Goal: Information Seeking & Learning: Check status

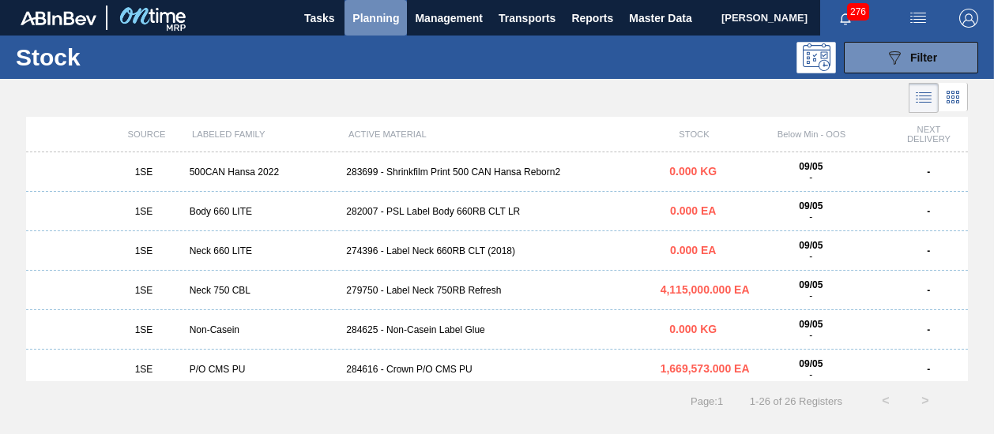
click at [370, 17] on span "Planning" at bounding box center [375, 18] width 47 height 19
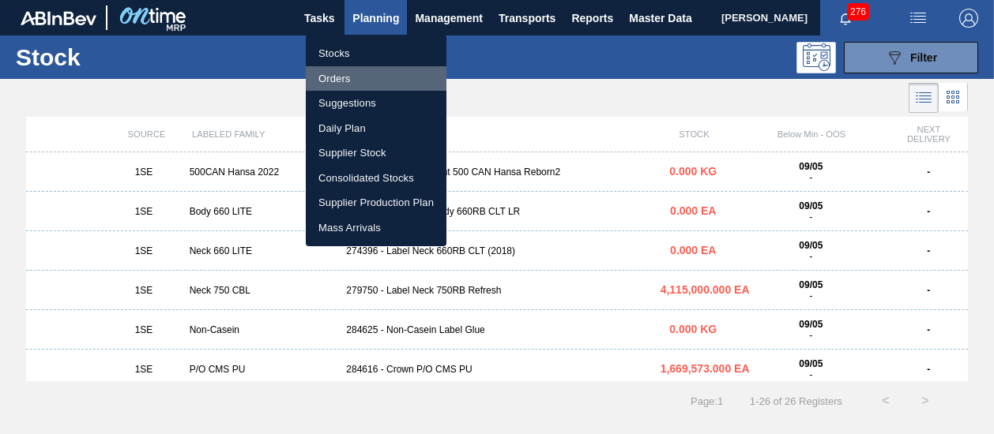
click at [344, 80] on li "Orders" at bounding box center [376, 78] width 141 height 25
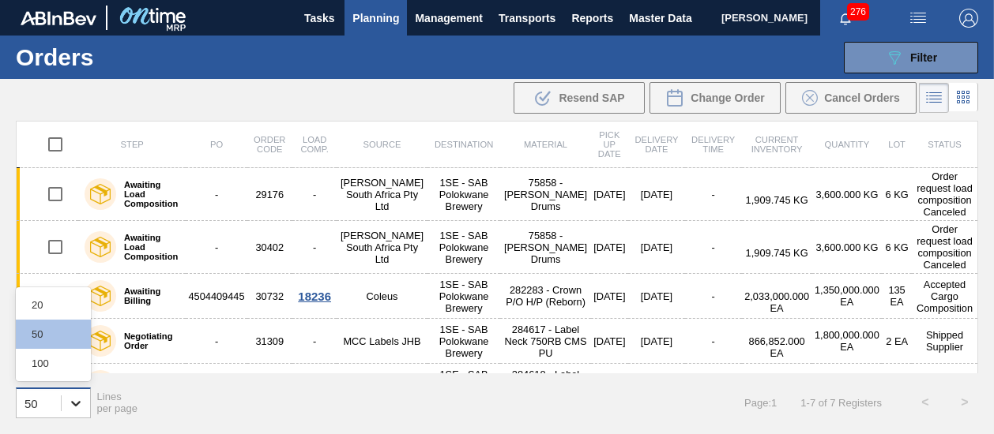
click at [78, 402] on icon at bounding box center [75, 404] width 9 height 6
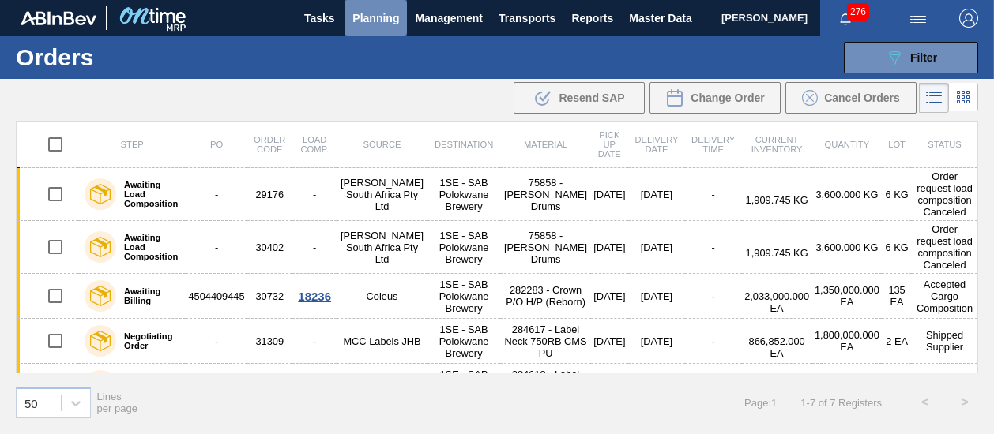
click at [383, 16] on span "Planning" at bounding box center [375, 18] width 47 height 19
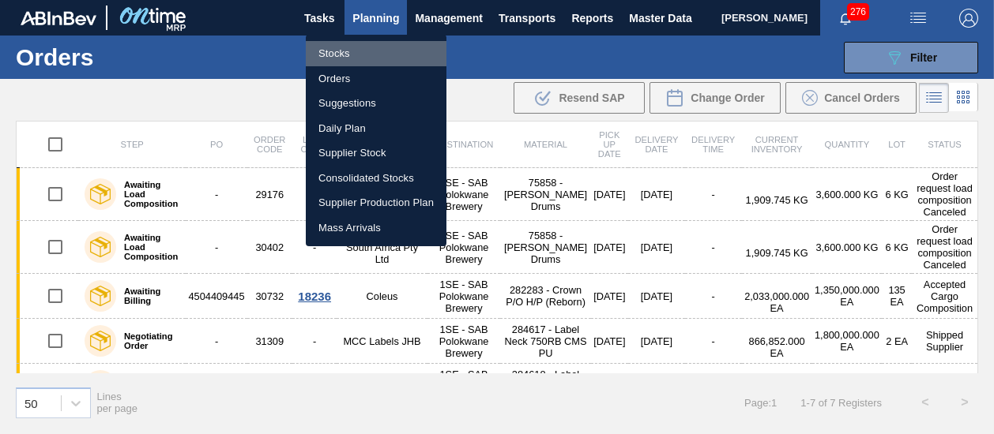
click at [327, 59] on li "Stocks" at bounding box center [376, 53] width 141 height 25
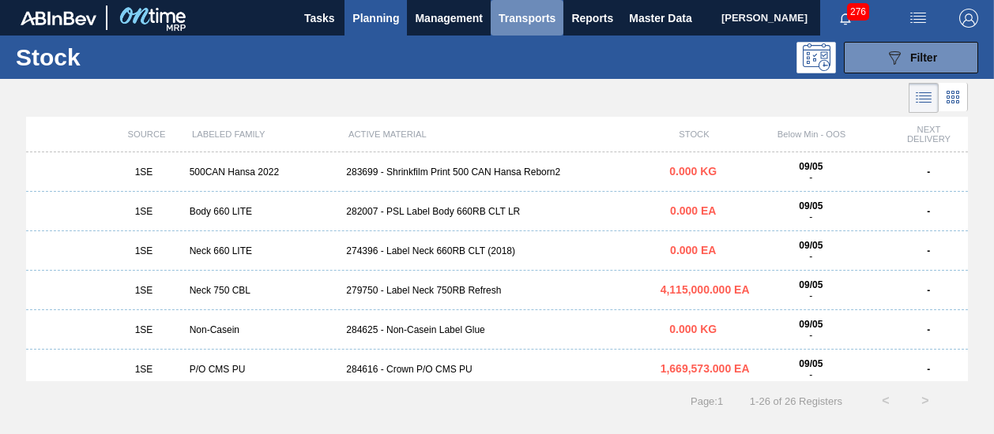
click at [507, 19] on span "Transports" at bounding box center [526, 18] width 57 height 19
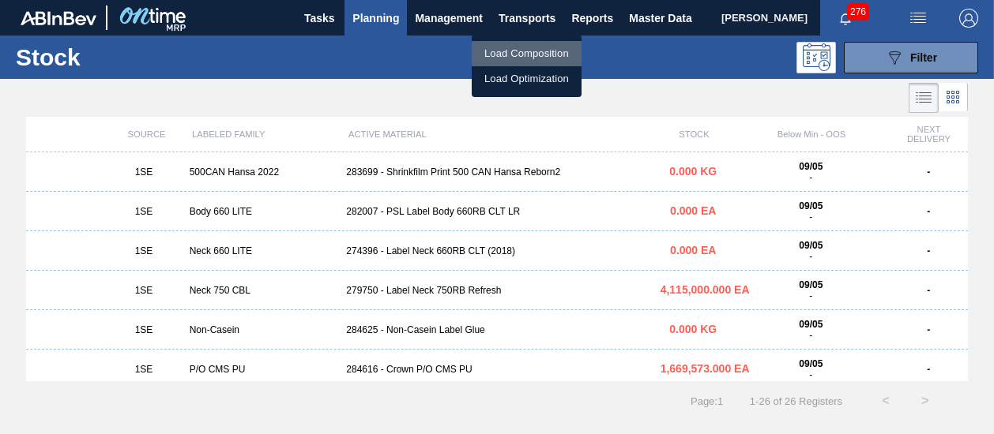
click at [513, 49] on li "Load Composition" at bounding box center [527, 53] width 110 height 25
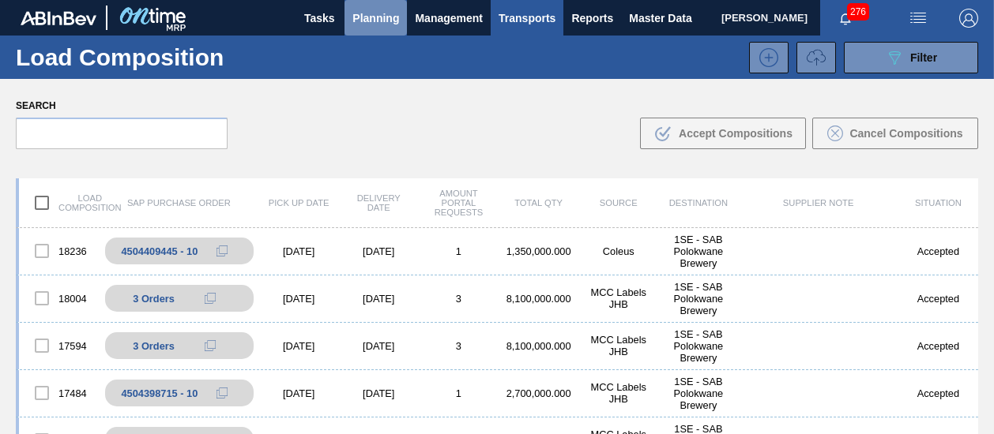
click at [376, 18] on span "Planning" at bounding box center [375, 18] width 47 height 19
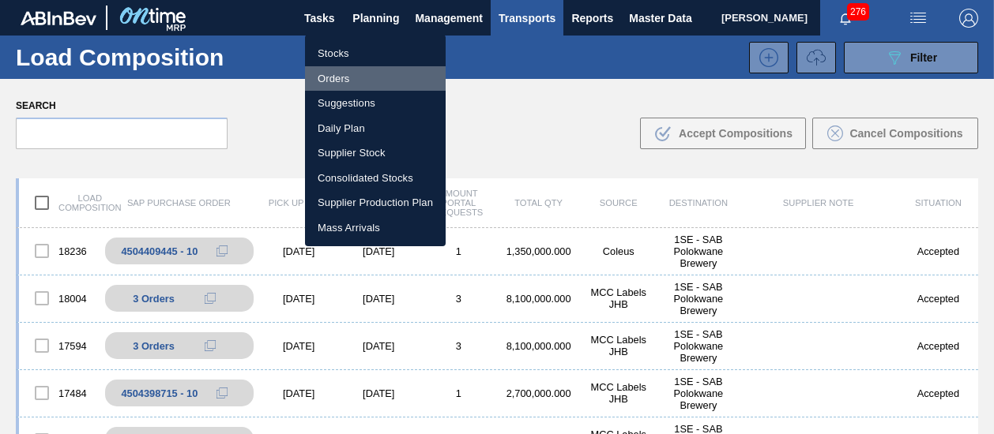
click at [344, 81] on li "Orders" at bounding box center [375, 78] width 141 height 25
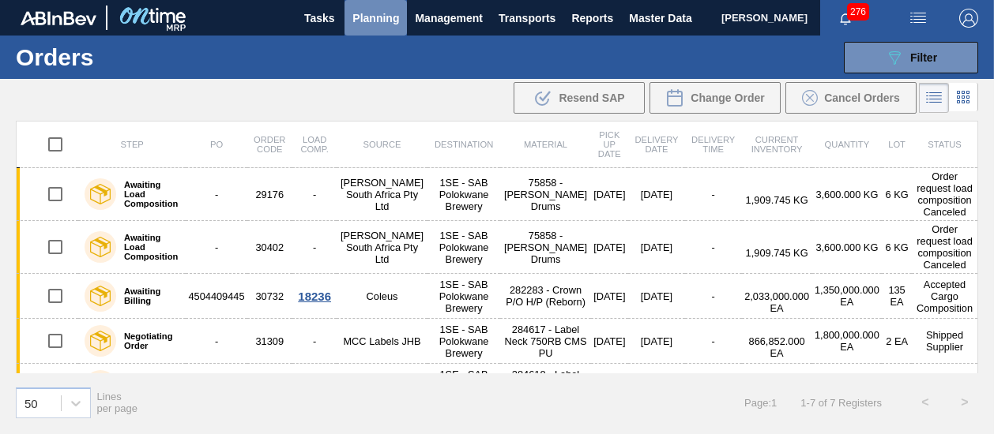
click at [367, 18] on span "Planning" at bounding box center [375, 18] width 47 height 19
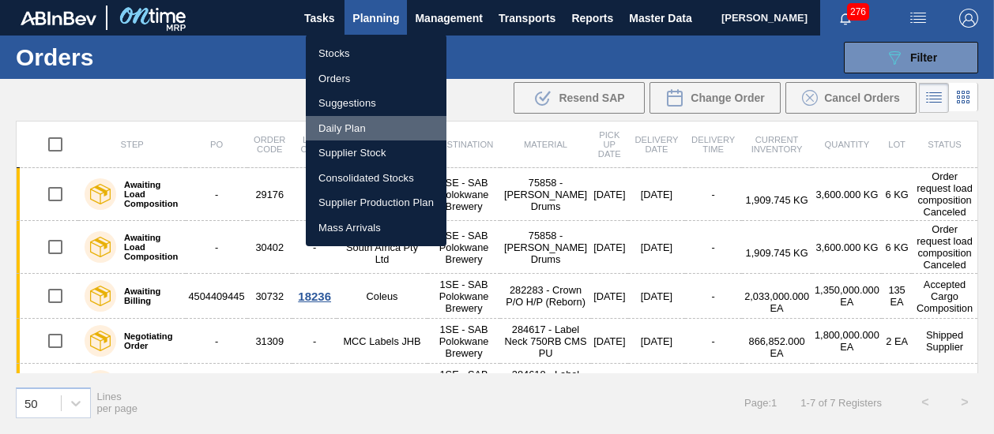
click at [358, 123] on li "Daily Plan" at bounding box center [376, 128] width 141 height 25
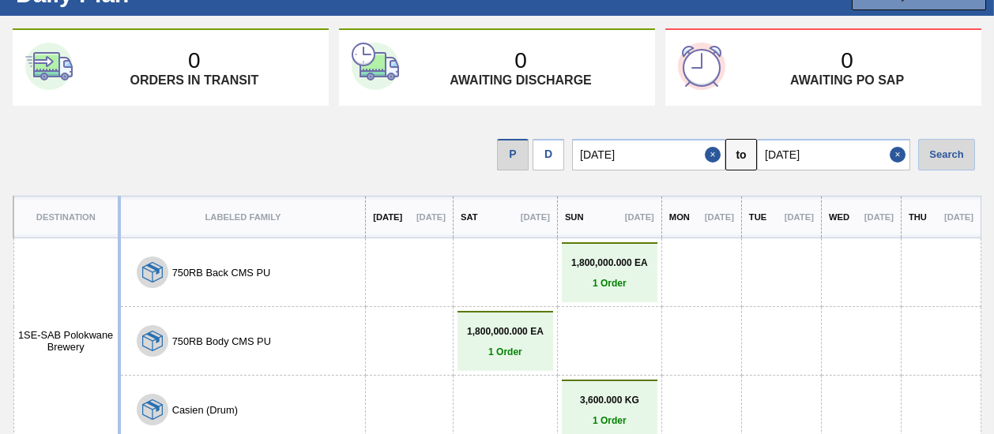
scroll to position [66, 0]
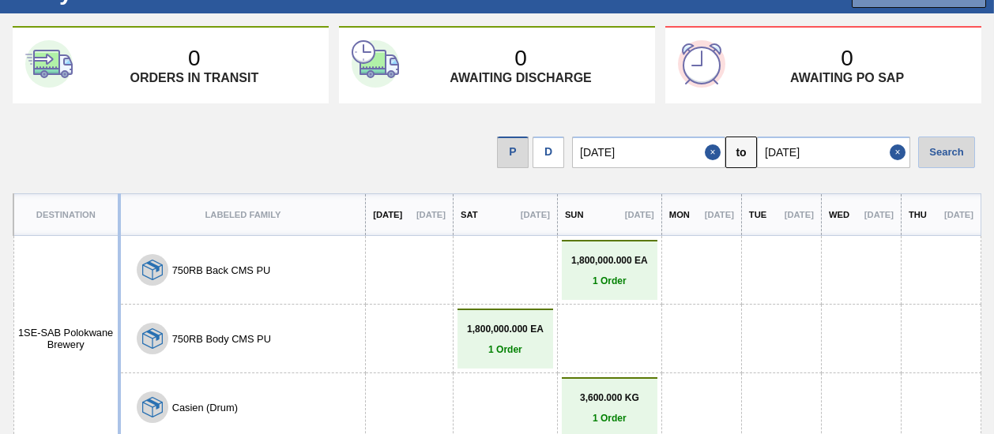
click at [581, 276] on p "1 Order" at bounding box center [610, 281] width 88 height 11
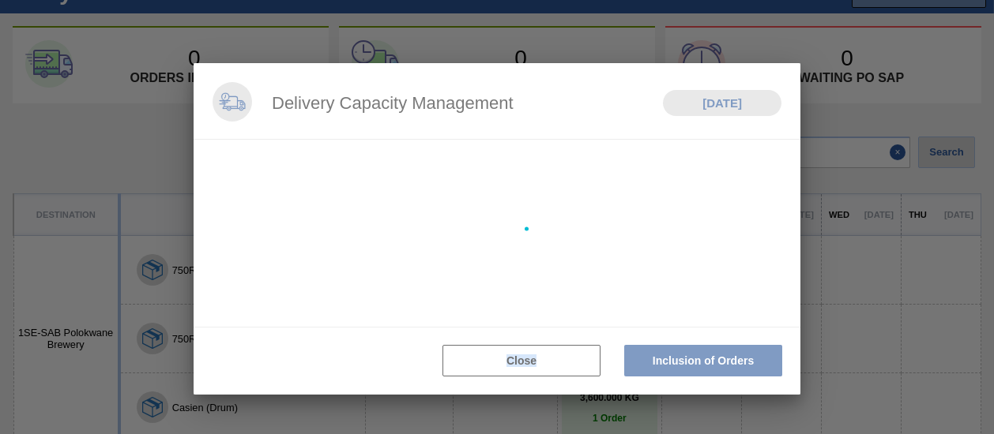
click at [581, 276] on div at bounding box center [497, 229] width 607 height 332
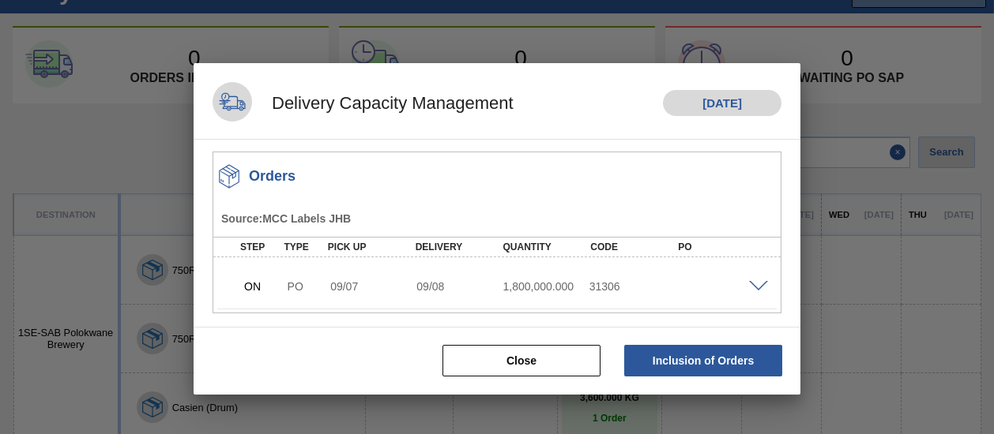
click at [762, 287] on span at bounding box center [758, 287] width 19 height 12
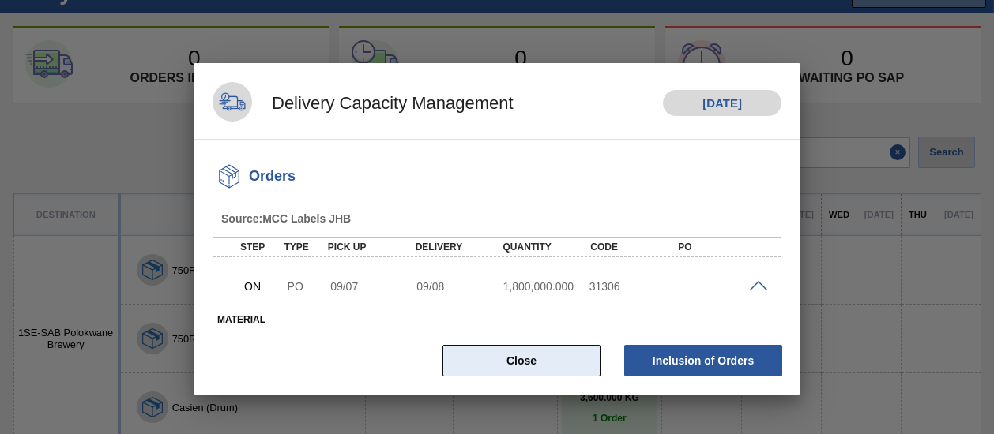
click at [557, 359] on button "Close" at bounding box center [521, 361] width 158 height 32
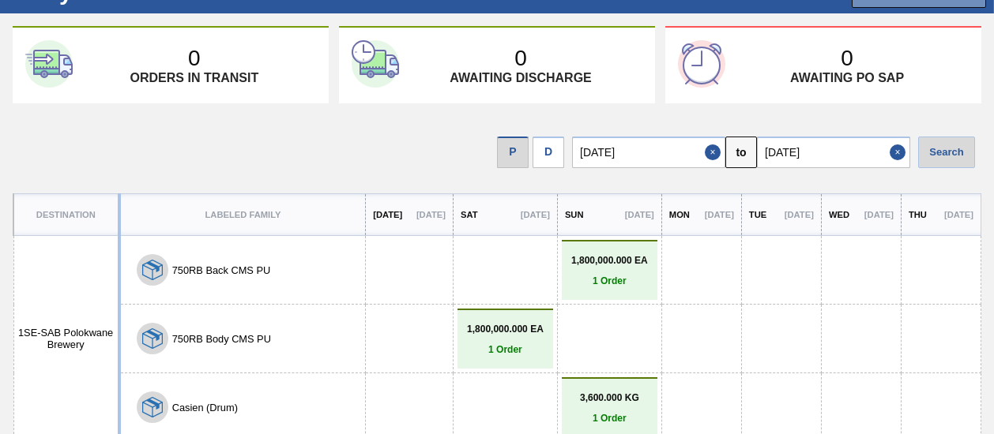
click at [495, 51] on div "0 Awaiting discharge" at bounding box center [520, 65] width 243 height 39
click at [783, 37] on div "0 Awaiting PO SAP" at bounding box center [823, 64] width 316 height 77
click at [690, 269] on div at bounding box center [701, 270] width 63 height 51
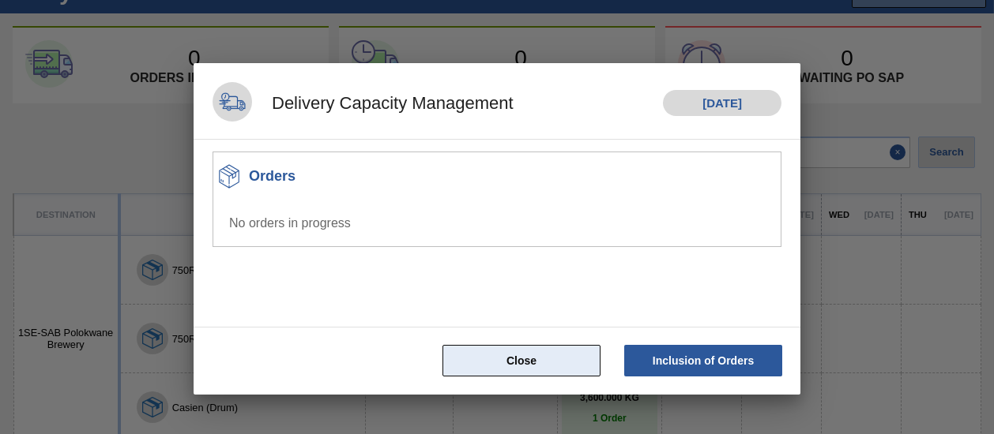
click at [572, 364] on button "Close" at bounding box center [521, 361] width 158 height 32
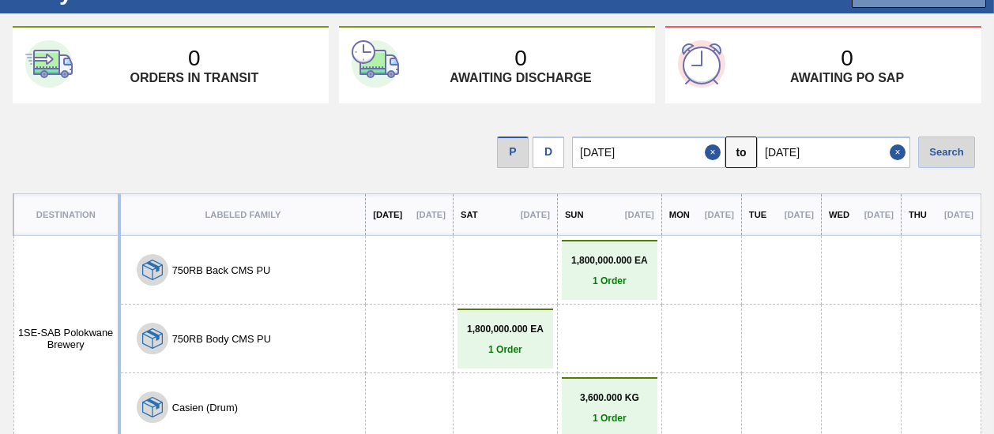
click at [566, 399] on p "3,600.000 KG" at bounding box center [610, 398] width 88 height 11
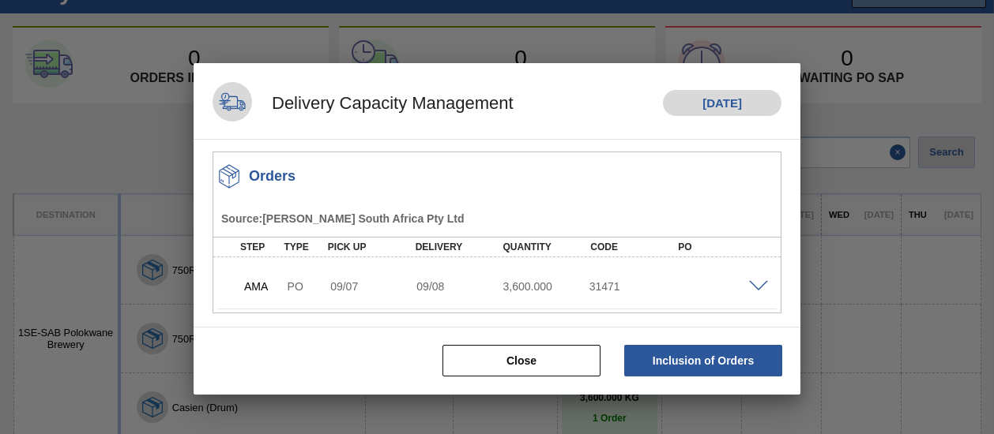
click at [544, 399] on div at bounding box center [497, 217] width 994 height 434
click at [760, 284] on span at bounding box center [758, 287] width 19 height 12
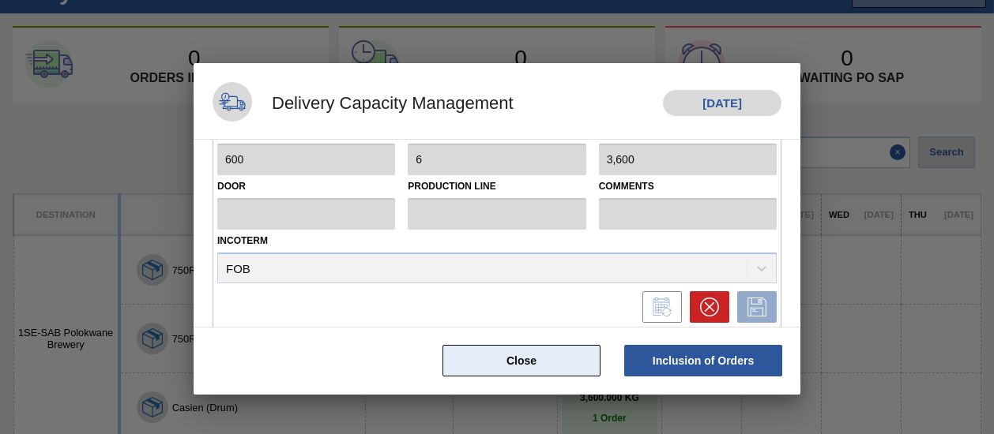
scroll to position [367, 0]
click at [551, 357] on button "Close" at bounding box center [521, 361] width 158 height 32
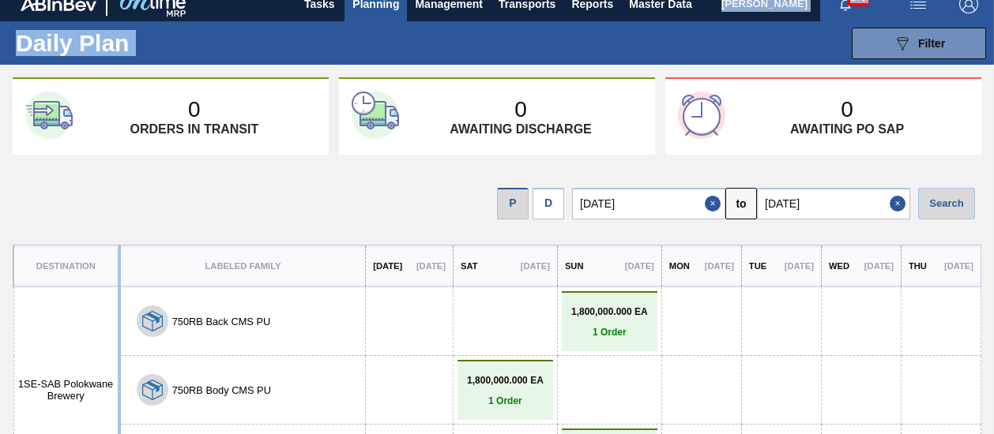
click at [349, 6] on main "Tasks Planning Management Transports Reports Master Data Shimi Mahole 276 Mark …" at bounding box center [497, 217] width 994 height 434
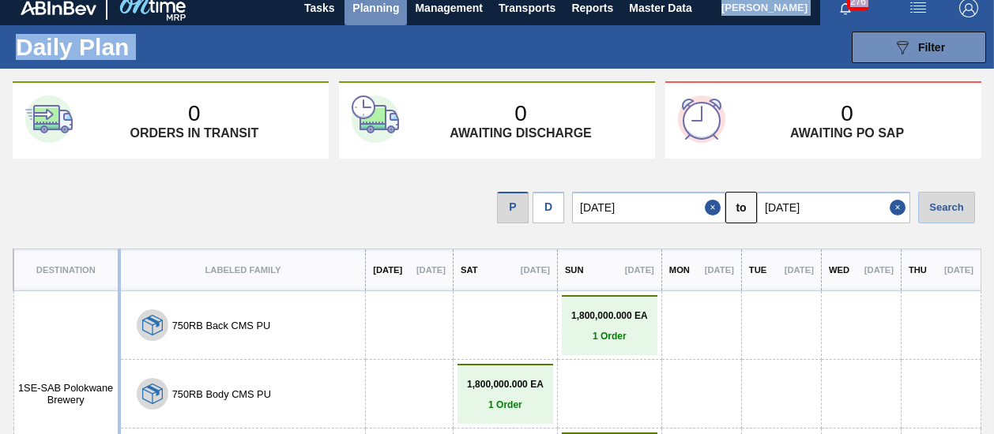
click at [349, 6] on button "Planning" at bounding box center [375, 8] width 62 height 36
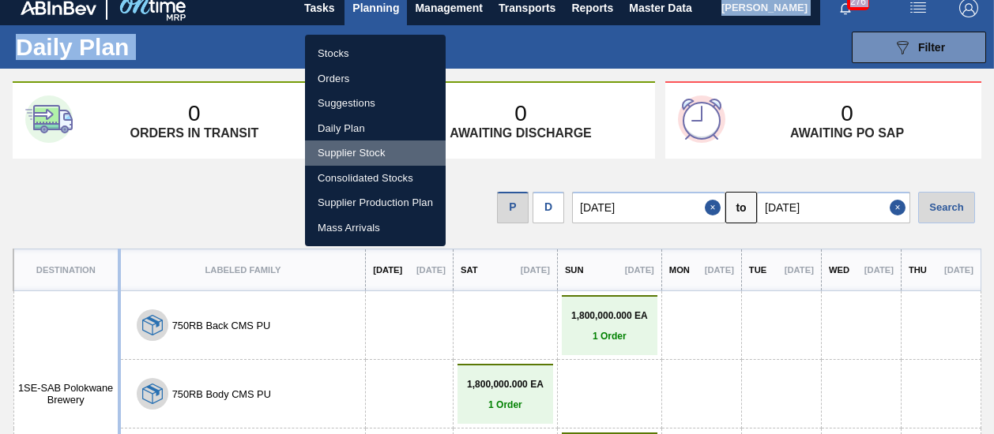
click at [376, 151] on li "Supplier Stock" at bounding box center [375, 153] width 141 height 25
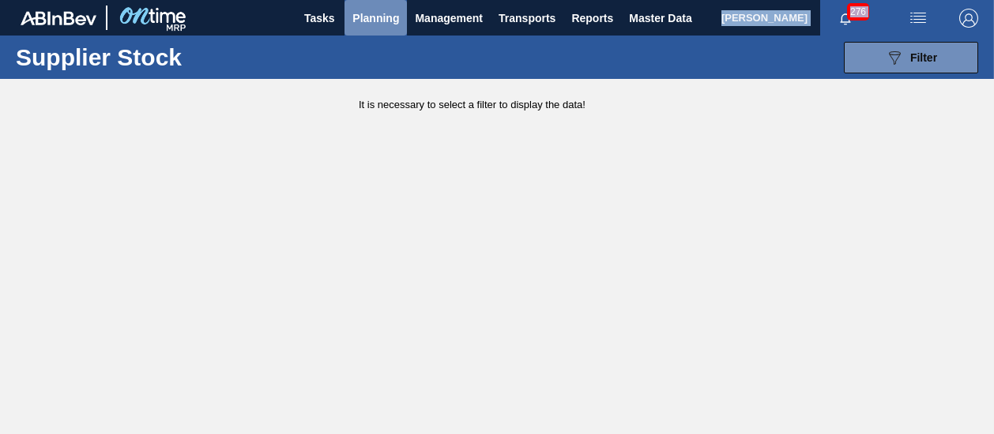
click at [359, 20] on span "Planning" at bounding box center [375, 18] width 47 height 19
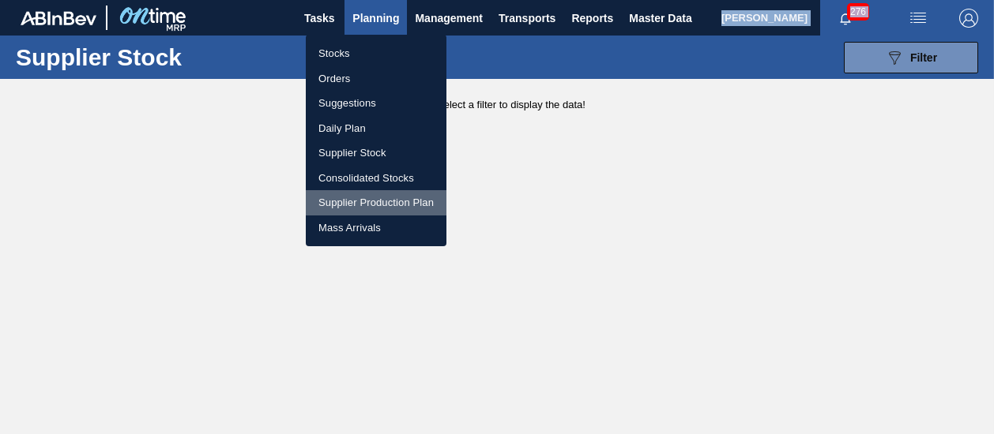
click at [388, 198] on li "Supplier Production Plan" at bounding box center [376, 202] width 141 height 25
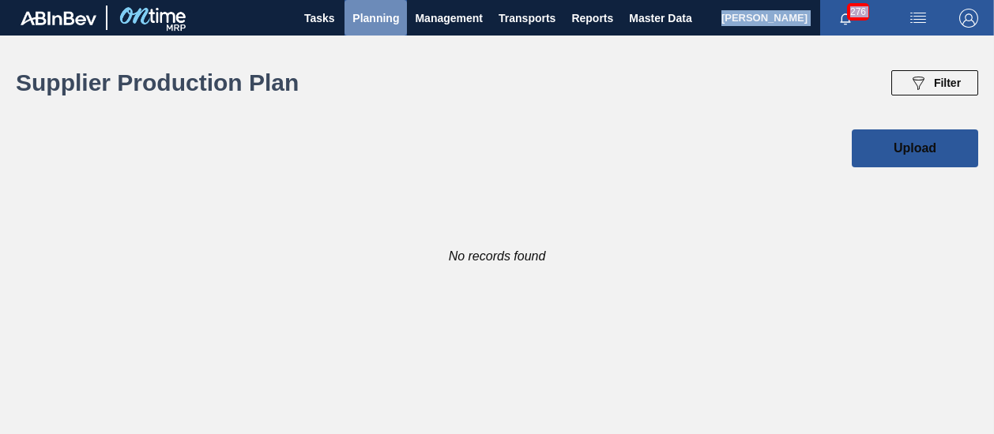
click at [368, 21] on span "Planning" at bounding box center [375, 18] width 47 height 19
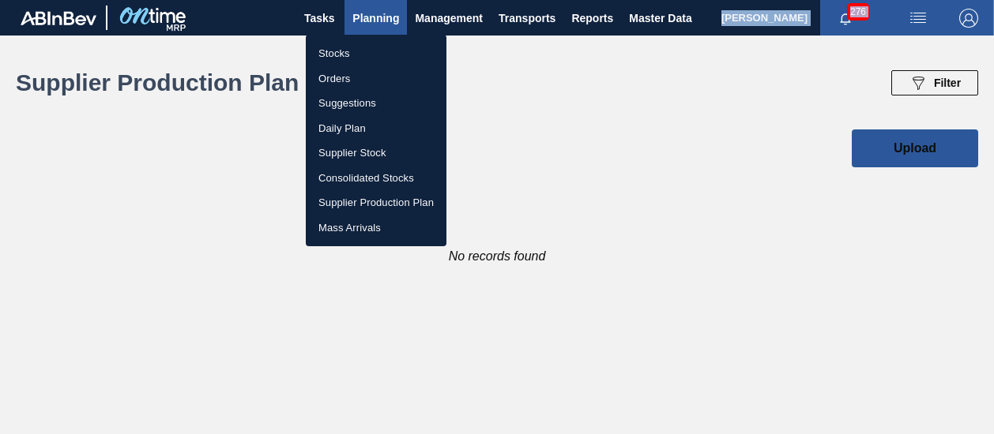
click at [368, 21] on div at bounding box center [497, 217] width 994 height 434
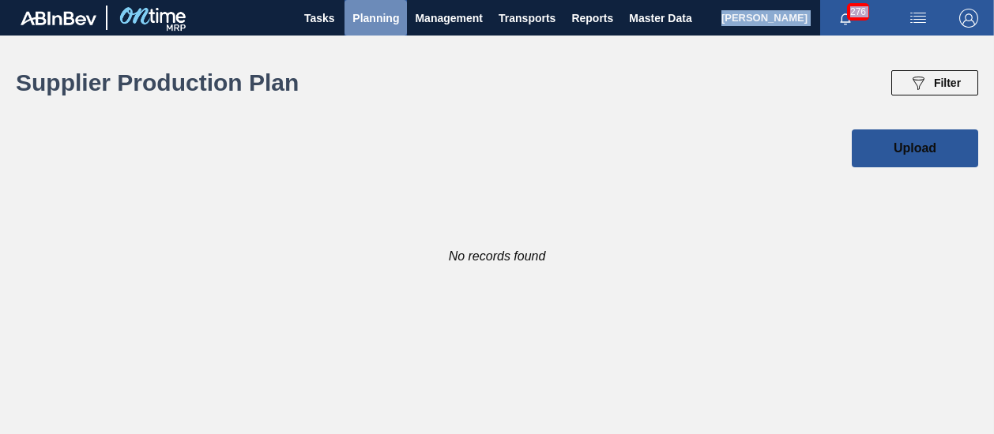
click at [368, 21] on span "Planning" at bounding box center [375, 18] width 47 height 19
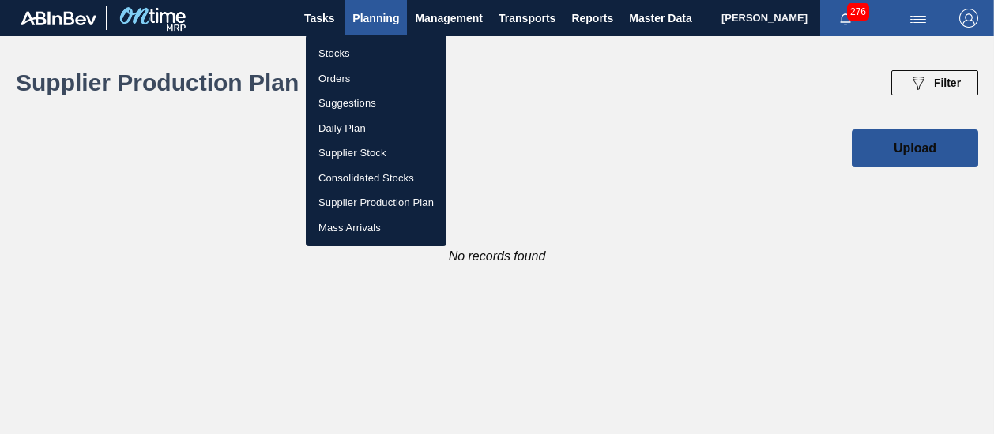
click at [506, 14] on div at bounding box center [497, 217] width 994 height 434
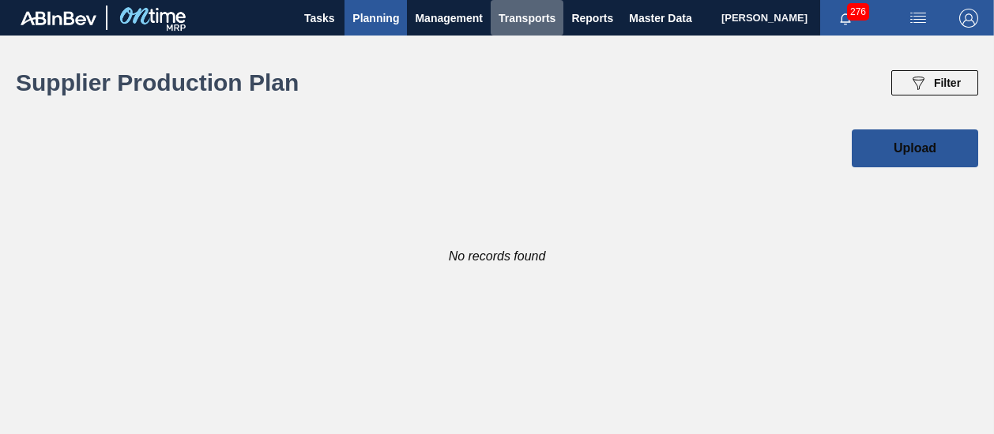
click at [506, 14] on span "Transports" at bounding box center [526, 18] width 57 height 19
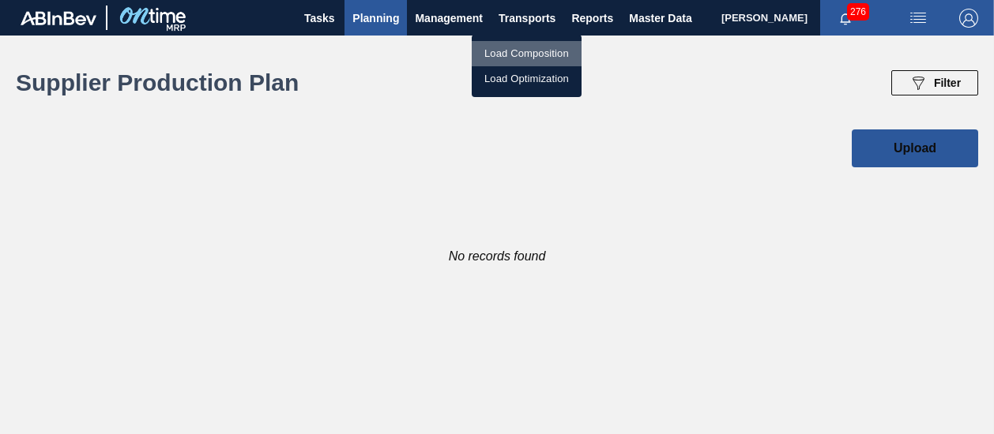
click at [512, 48] on li "Load Composition" at bounding box center [527, 53] width 110 height 25
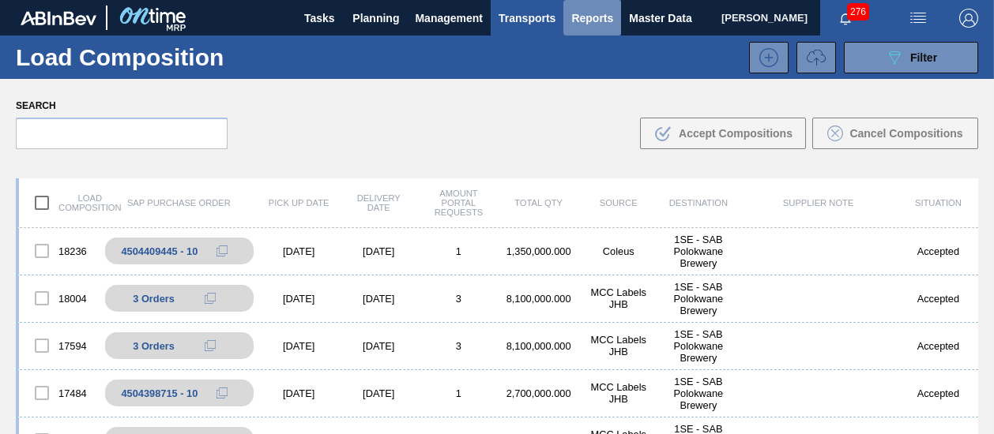
click at [581, 13] on span "Reports" at bounding box center [592, 18] width 42 height 19
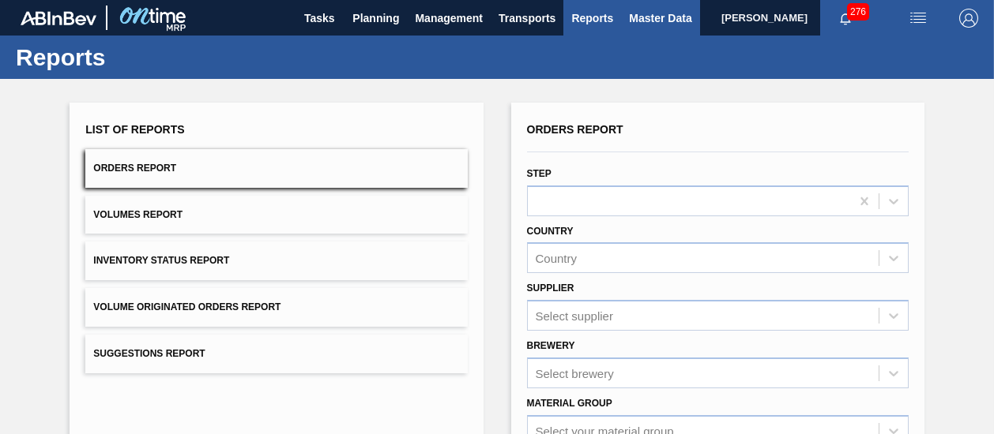
click at [644, 15] on span "Master Data" at bounding box center [660, 18] width 62 height 19
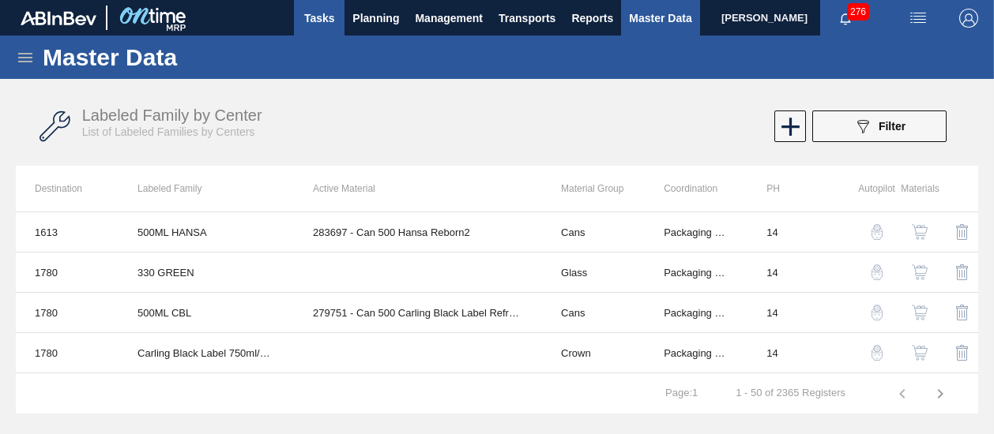
click at [326, 26] on span "Tasks" at bounding box center [319, 18] width 35 height 19
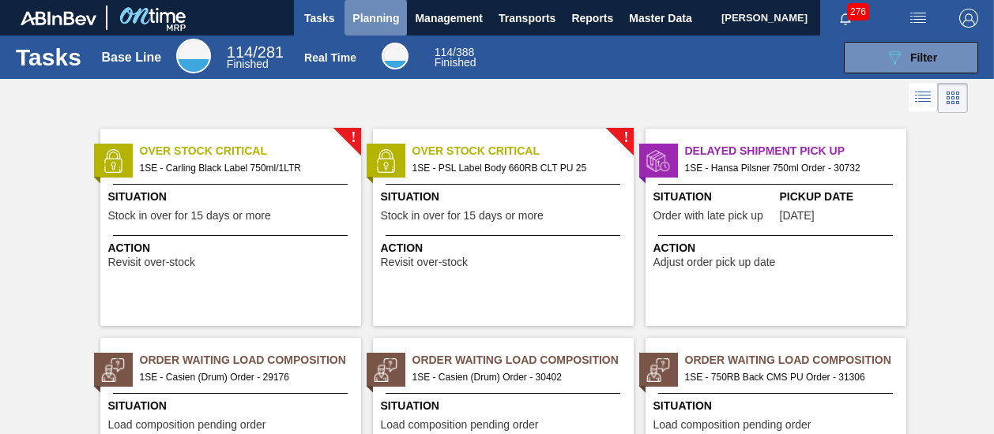
click at [382, 25] on span "Planning" at bounding box center [375, 18] width 47 height 19
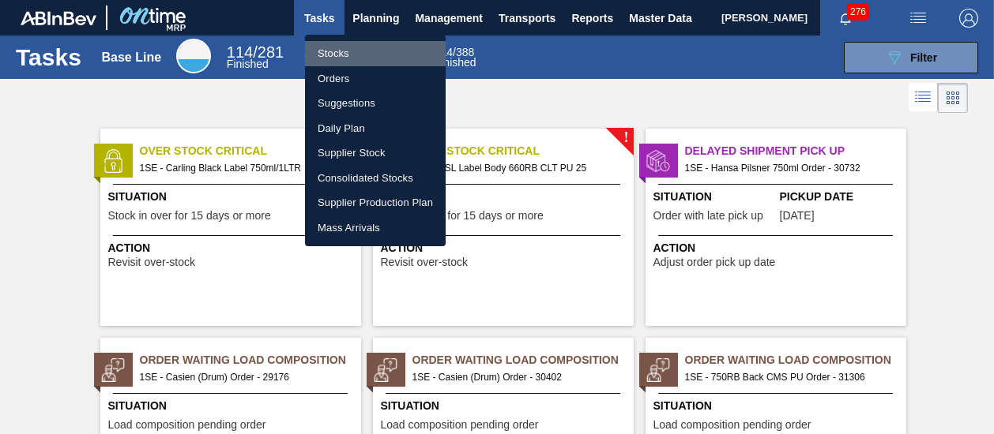
click at [348, 50] on li "Stocks" at bounding box center [375, 53] width 141 height 25
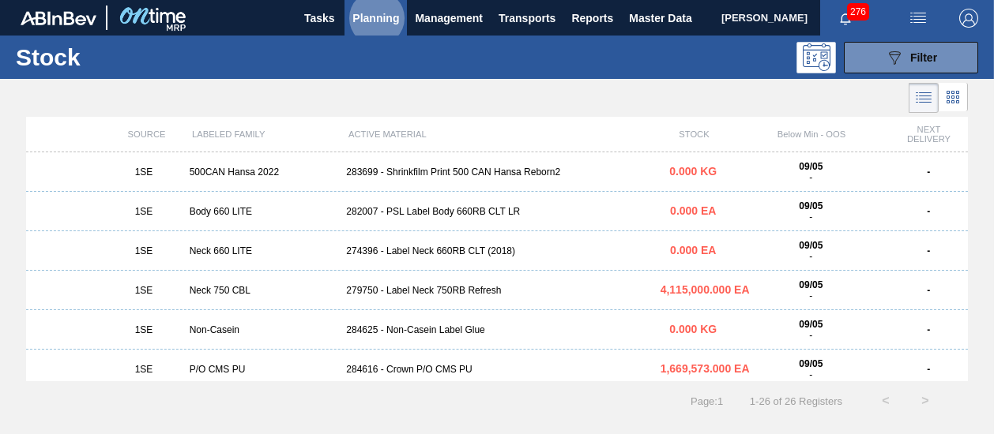
click at [344, 0] on button "Planning" at bounding box center [375, 18] width 62 height 36
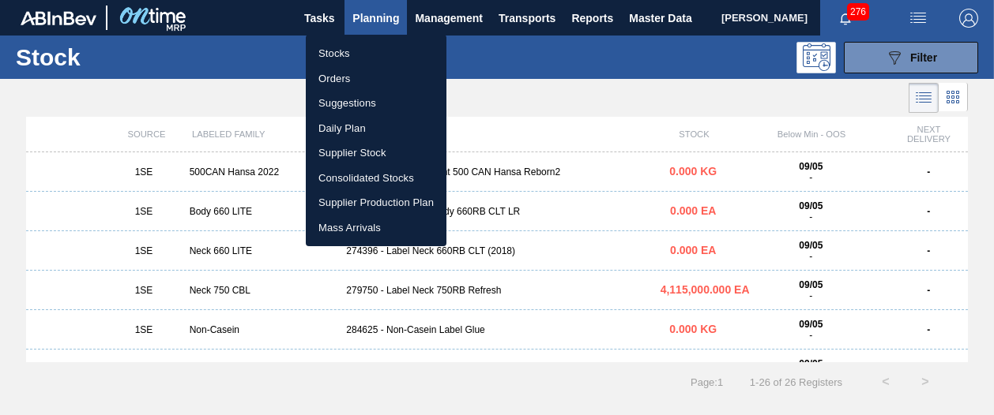
click at [630, 91] on div at bounding box center [497, 207] width 994 height 415
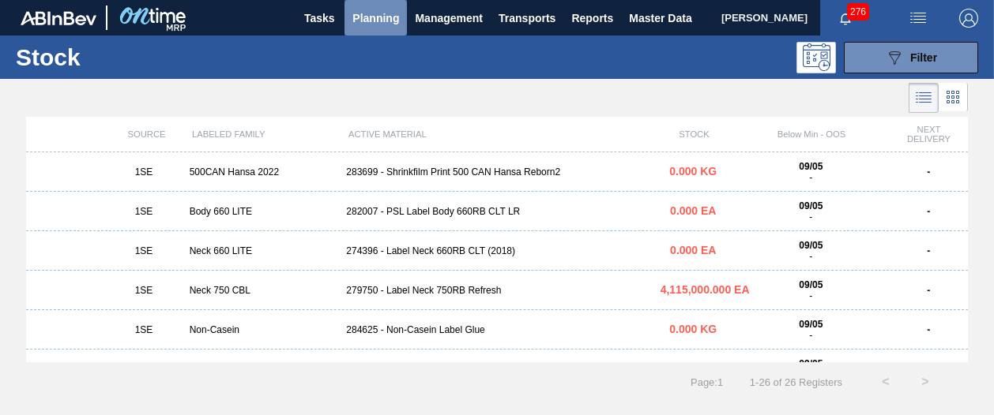
click at [374, 14] on span "Planning" at bounding box center [375, 18] width 47 height 19
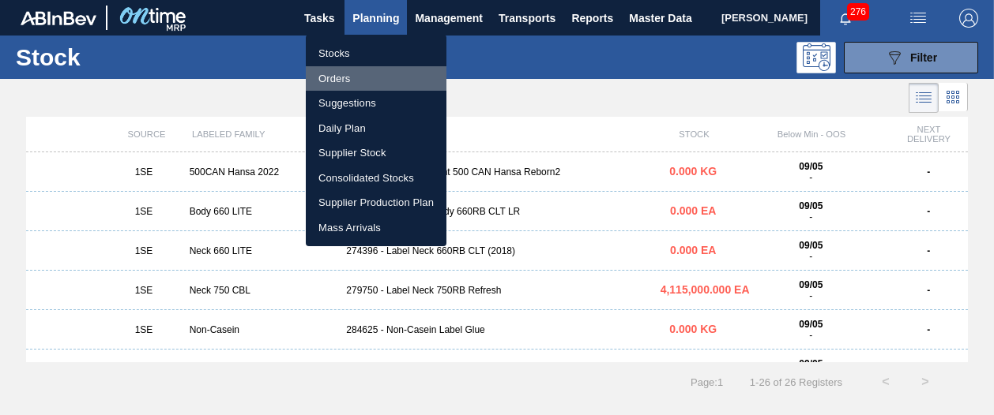
click at [357, 73] on li "Orders" at bounding box center [376, 78] width 141 height 25
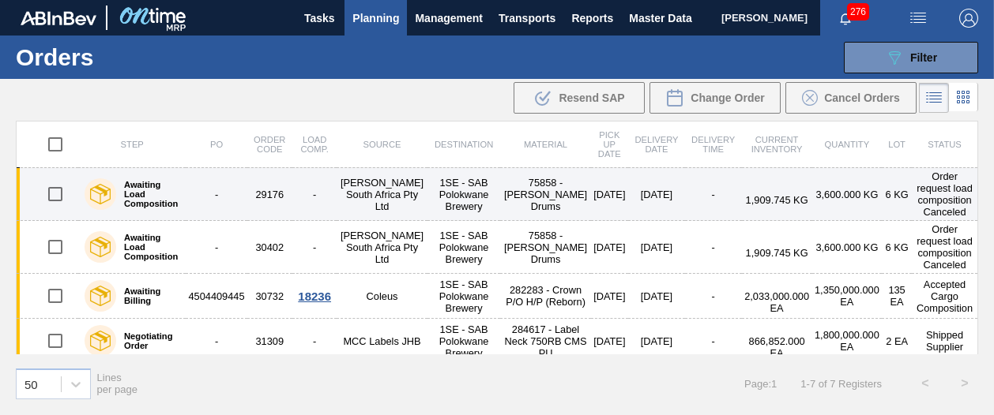
click at [542, 197] on td "75858 - [PERSON_NAME] Drums" at bounding box center [545, 194] width 90 height 53
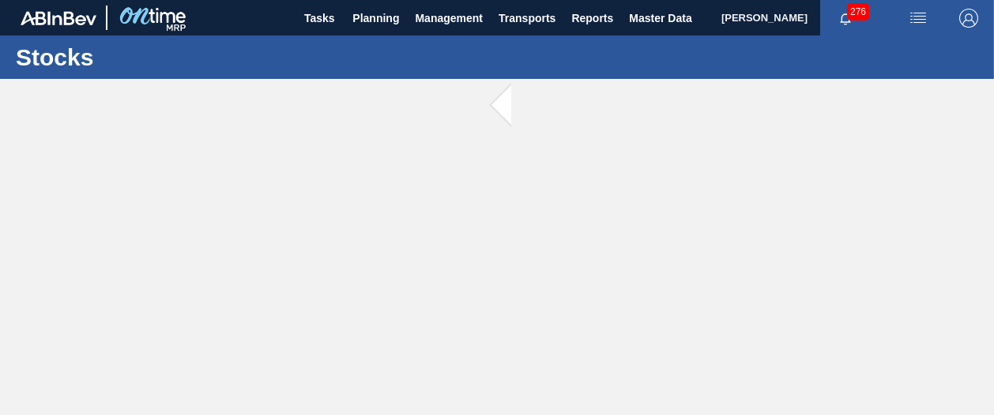
click at [542, 197] on main "Tasks Planning Management Transports Reports Master Data Shimi Mahole 276 Mark …" at bounding box center [497, 207] width 994 height 415
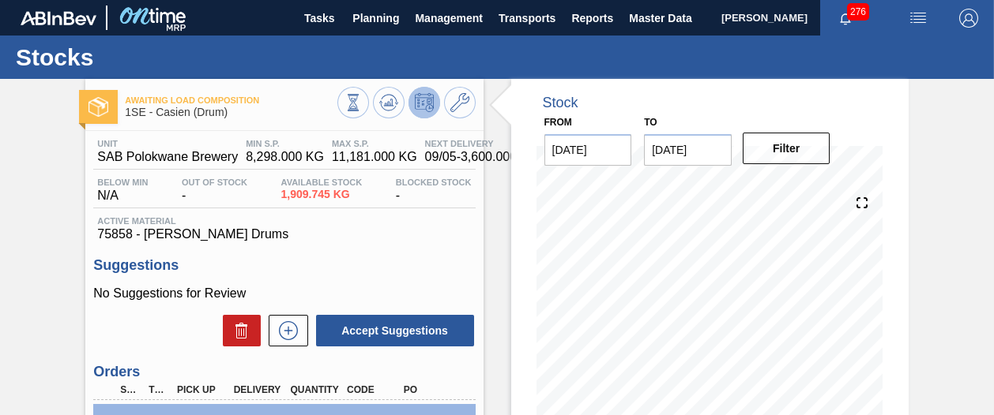
click at [724, 84] on div "Stock" at bounding box center [709, 95] width 359 height 32
click at [526, 20] on span "Transports" at bounding box center [526, 18] width 57 height 19
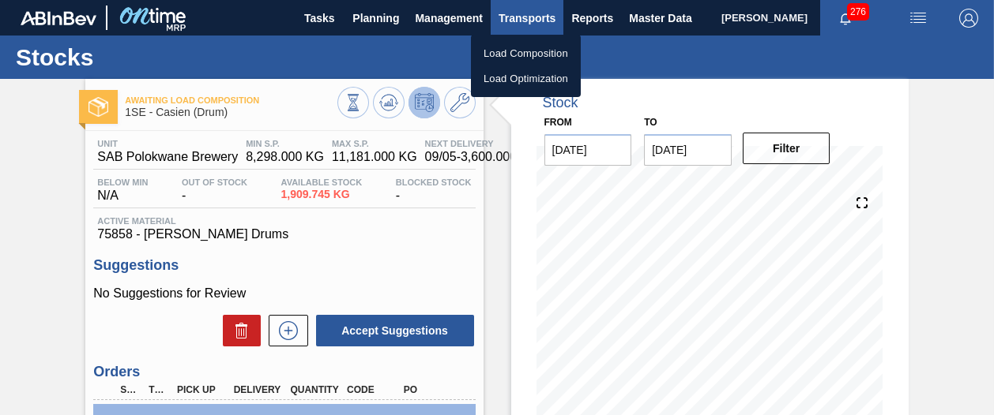
click at [526, 20] on div at bounding box center [497, 207] width 994 height 415
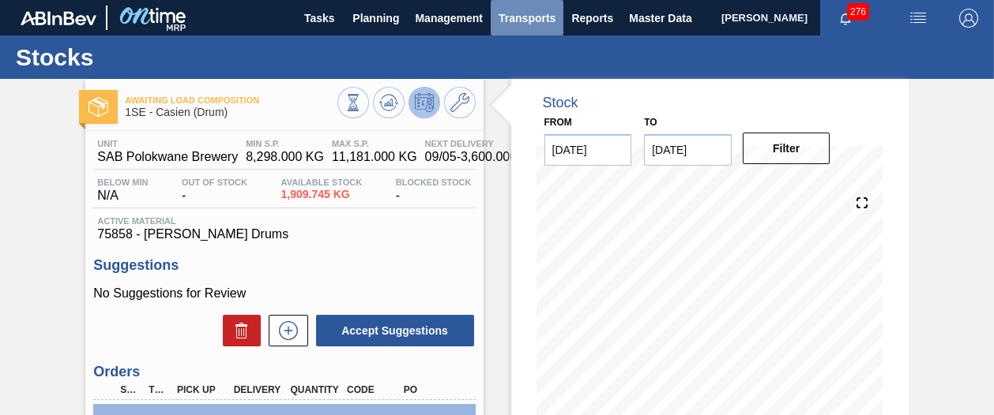
click at [526, 20] on span "Transports" at bounding box center [526, 18] width 57 height 19
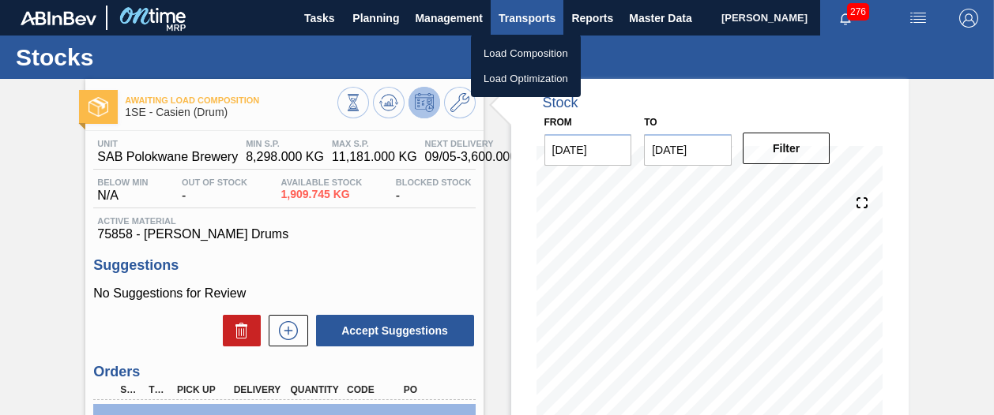
click at [526, 20] on div at bounding box center [497, 207] width 994 height 415
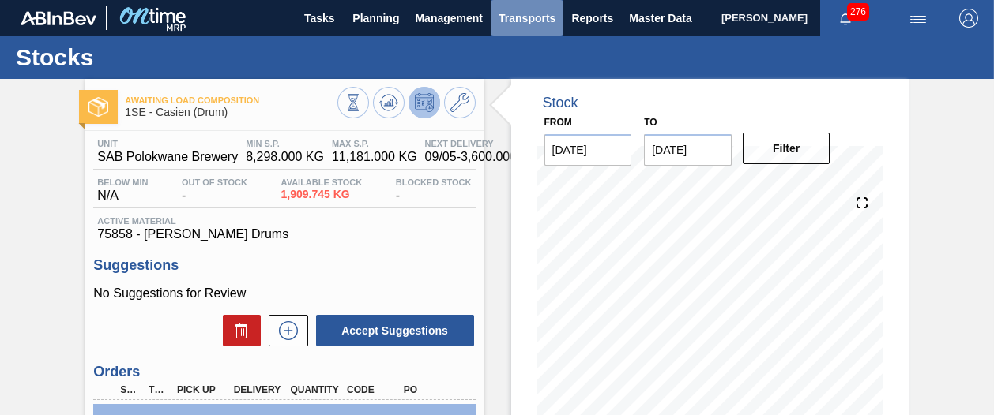
click at [527, 17] on span "Transports" at bounding box center [526, 18] width 57 height 19
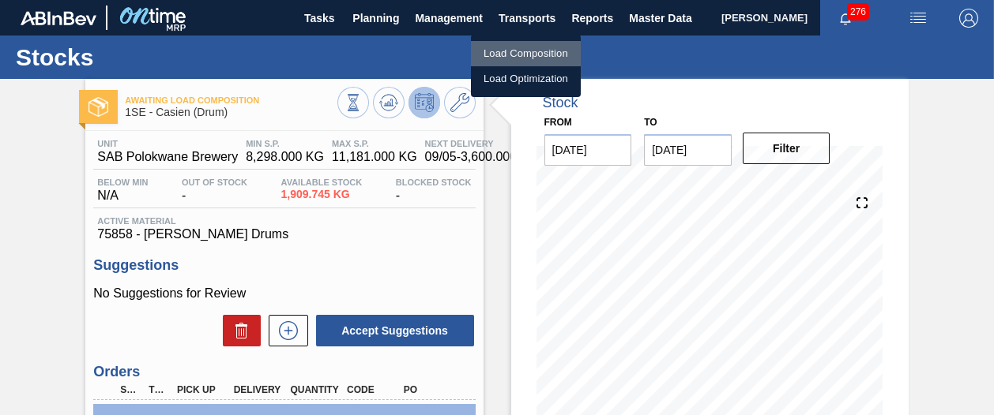
click at [540, 47] on li "Load Composition" at bounding box center [526, 53] width 110 height 25
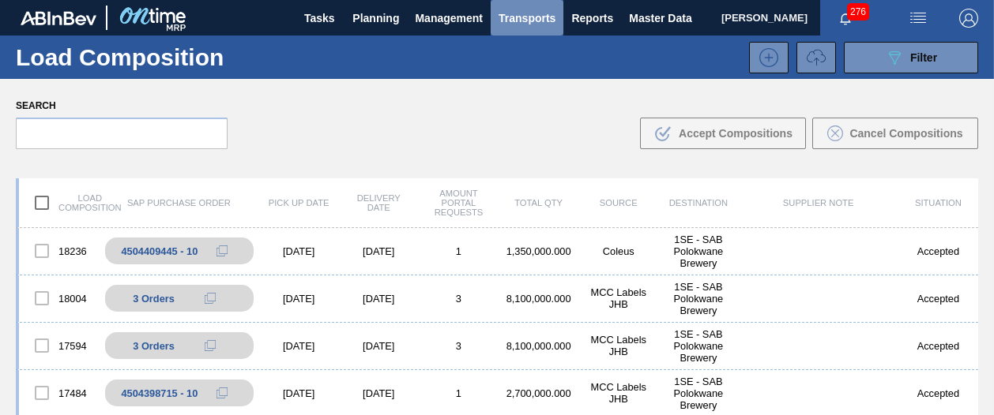
click at [514, 15] on span "Transports" at bounding box center [526, 18] width 57 height 19
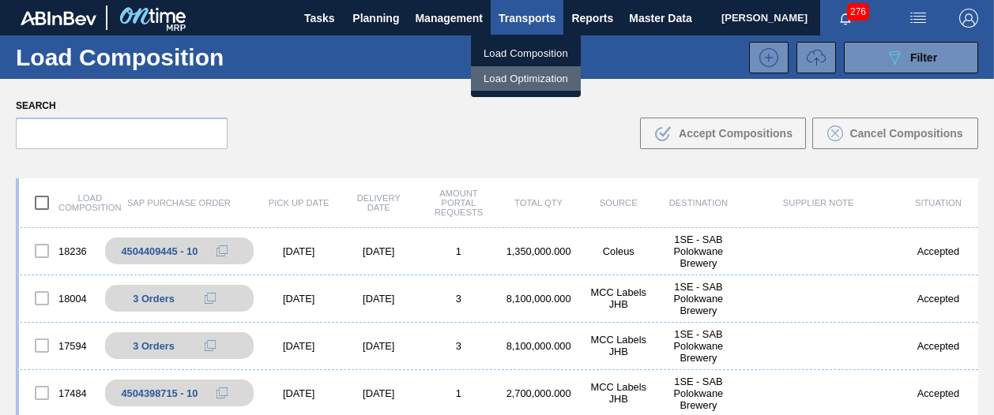
click at [544, 75] on li "Load Optimization" at bounding box center [526, 78] width 110 height 25
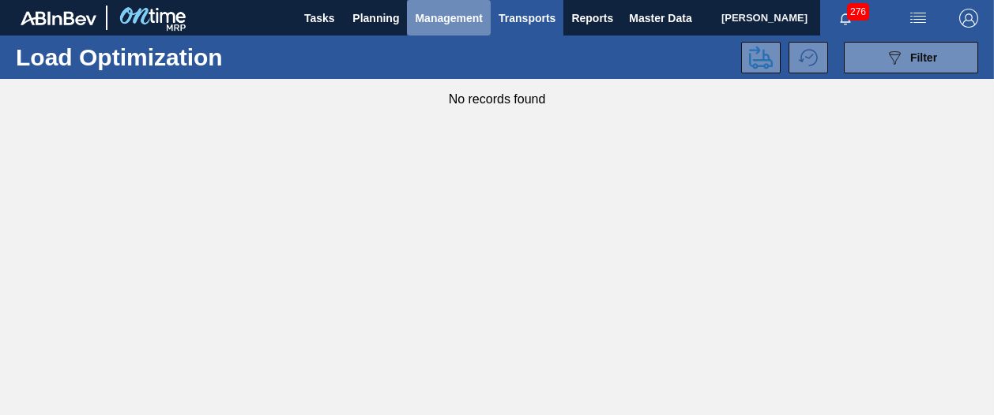
click at [452, 21] on span "Management" at bounding box center [449, 18] width 68 height 19
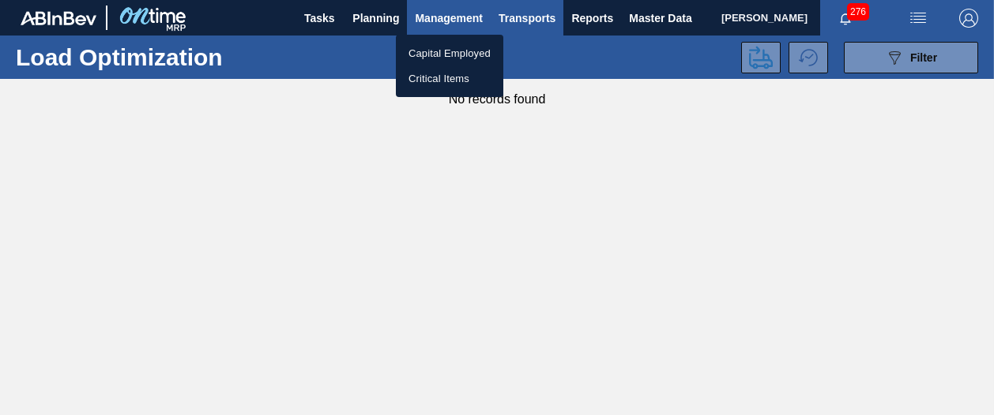
click at [452, 21] on div at bounding box center [497, 207] width 994 height 415
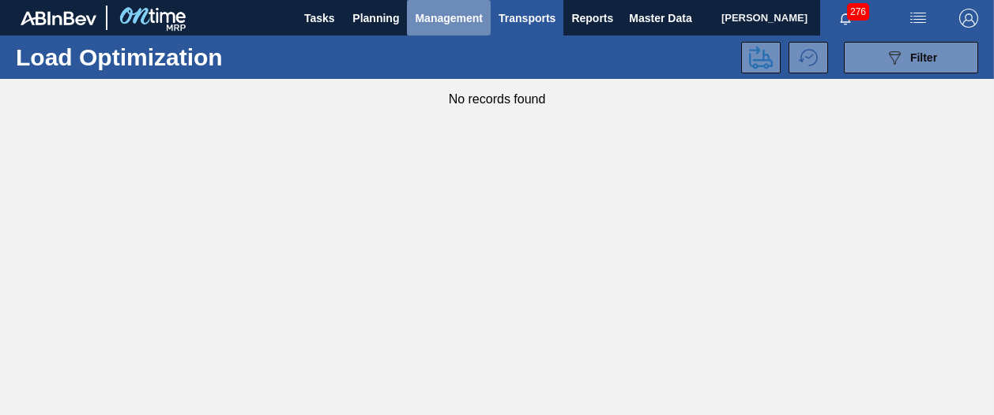
click at [442, 25] on span "Management" at bounding box center [449, 18] width 68 height 19
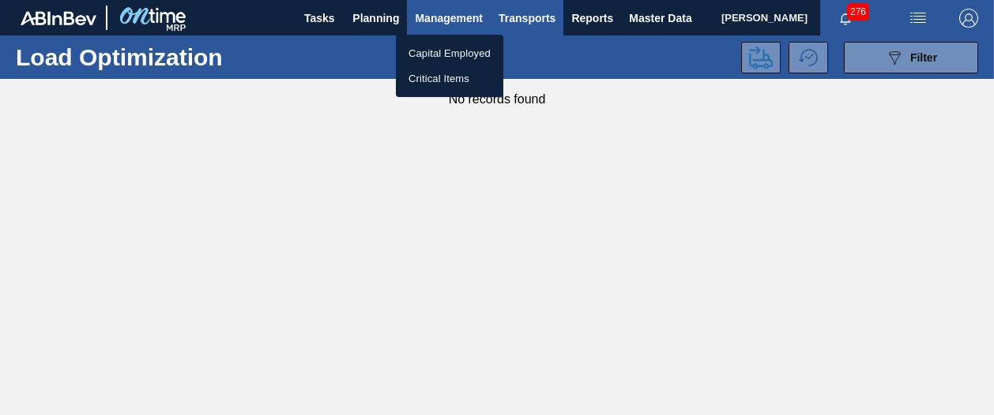
click at [442, 25] on div at bounding box center [497, 207] width 994 height 415
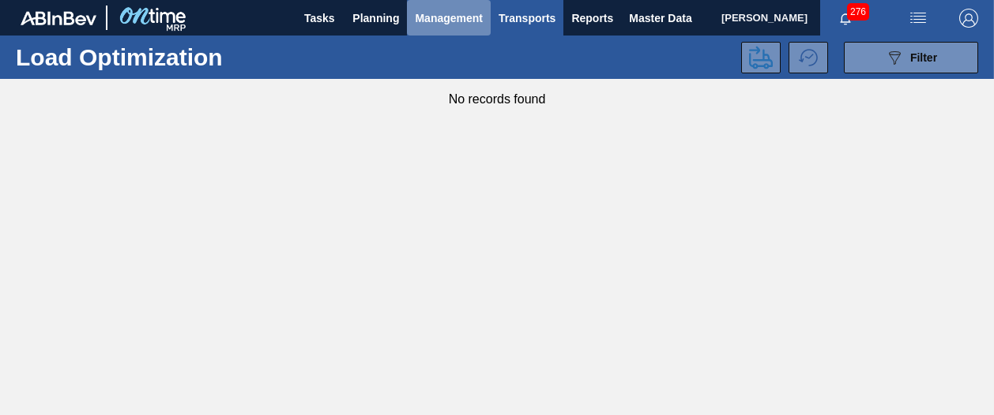
click at [442, 34] on button "Management" at bounding box center [449, 18] width 84 height 36
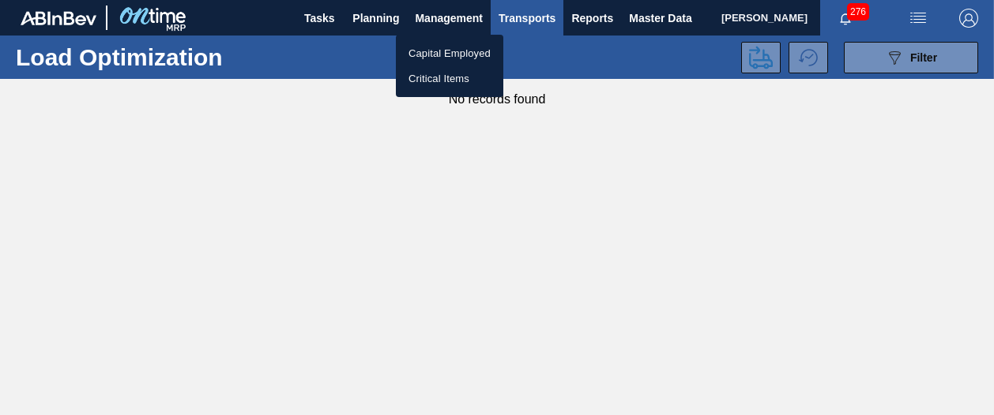
drag, startPoint x: 442, startPoint y: 34, endPoint x: 593, endPoint y: 17, distance: 151.9
click at [593, 17] on div at bounding box center [497, 207] width 994 height 415
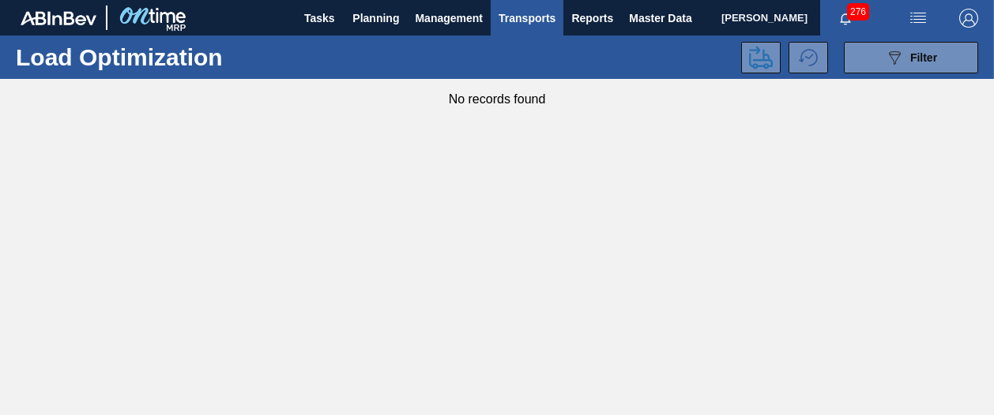
click at [593, 0] on body "Tasks Planning Management Transports Reports Master Data Shimi Mahole 276 Mark …" at bounding box center [497, 0] width 994 height 0
click at [593, 17] on span "Reports" at bounding box center [592, 18] width 42 height 19
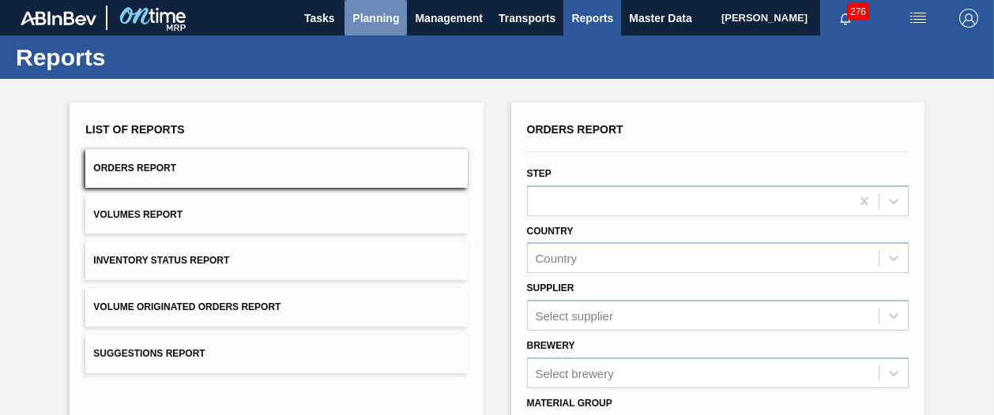
click at [366, 24] on span "Planning" at bounding box center [375, 18] width 47 height 19
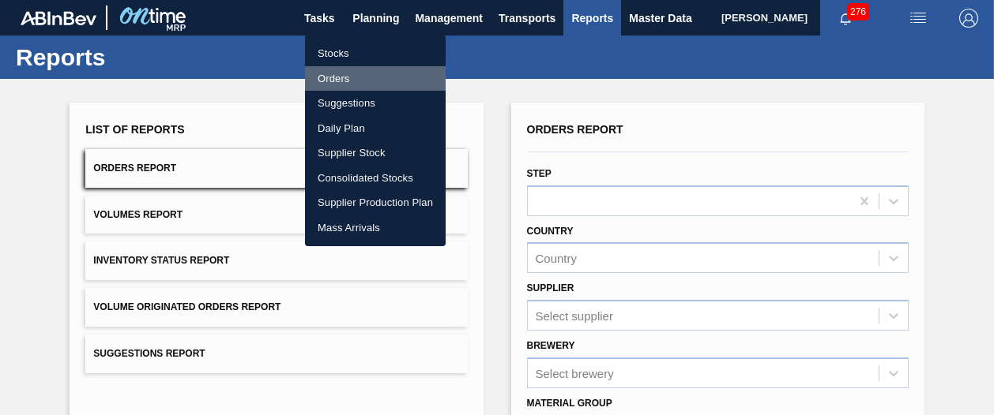
click at [331, 81] on li "Orders" at bounding box center [375, 78] width 141 height 25
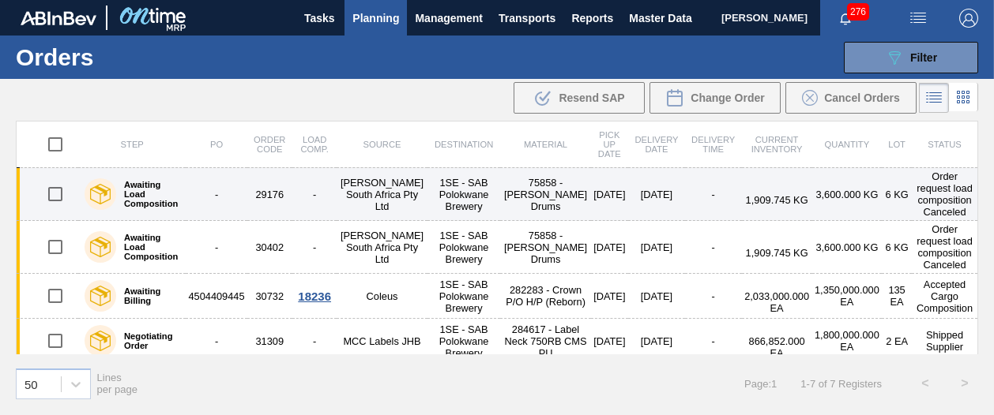
click at [475, 196] on td "1SE - SAB Polokwane Brewery" at bounding box center [463, 194] width 73 height 53
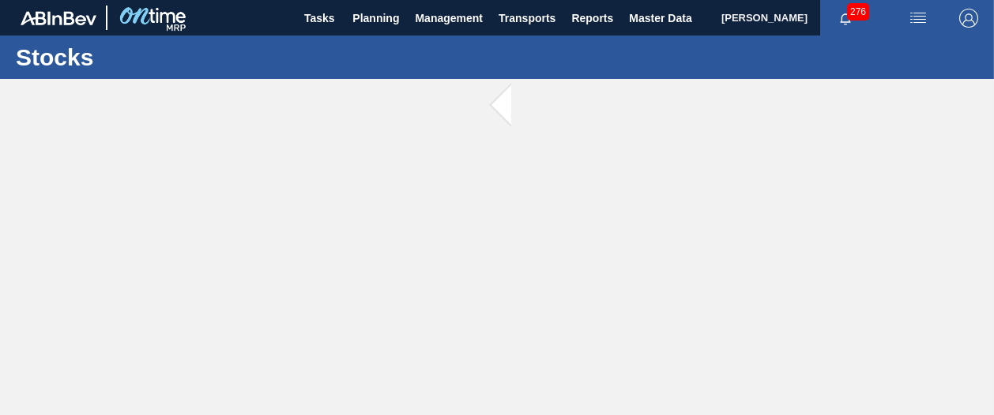
click at [475, 196] on main "Tasks Planning Management Transports Reports Master Data Shimi Mahole 276 Mark …" at bounding box center [497, 207] width 994 height 415
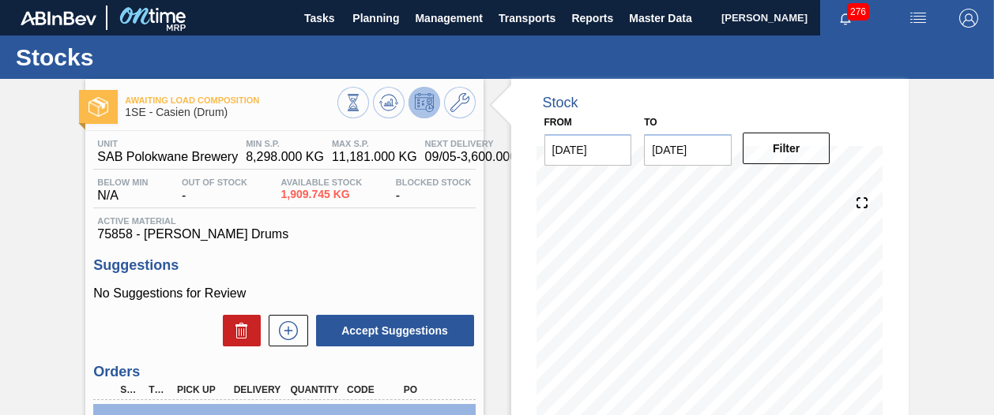
click at [699, 93] on div "Stock" at bounding box center [709, 95] width 359 height 32
click at [386, 21] on span "Planning" at bounding box center [375, 18] width 47 height 19
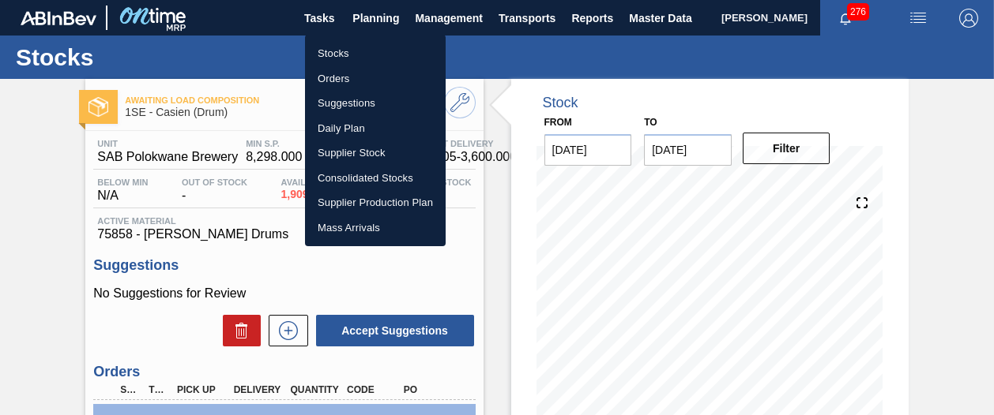
click at [320, 80] on li "Orders" at bounding box center [375, 78] width 141 height 25
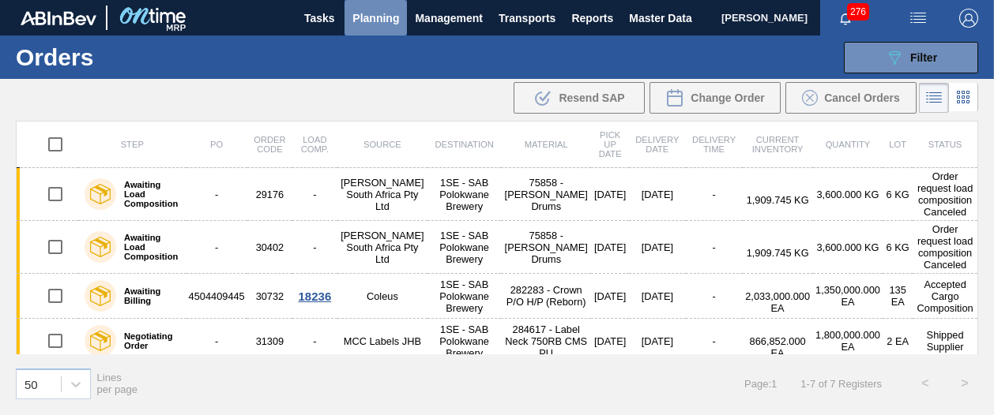
click at [355, 10] on span "Planning" at bounding box center [375, 18] width 47 height 19
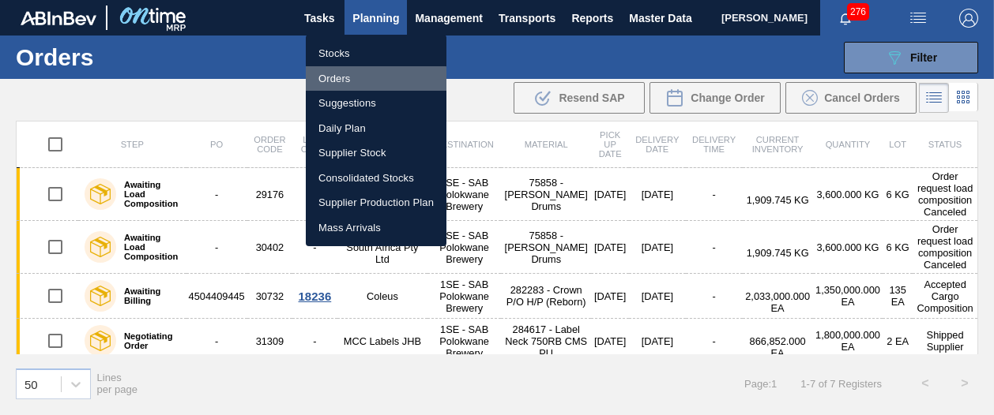
click at [349, 80] on li "Orders" at bounding box center [376, 78] width 141 height 25
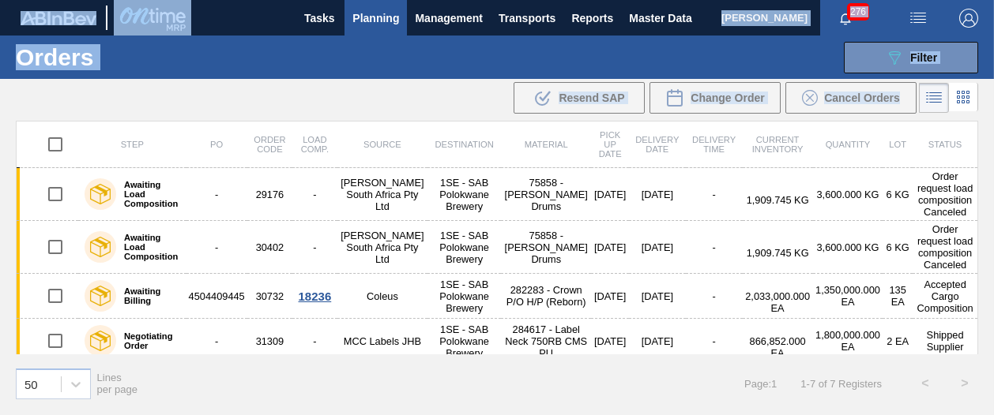
drag, startPoint x: 985, startPoint y: 191, endPoint x: 995, endPoint y: 225, distance: 35.5
click at [993, 0] on html "Tasks Planning Management Transports Reports Master Data Shimi Mahole 276 Mark …" at bounding box center [497, 0] width 994 height 0
click at [982, 284] on div "Step PO Order Code Load Comp. Source Destination Material Pick up Date Delivery…" at bounding box center [497, 267] width 994 height 292
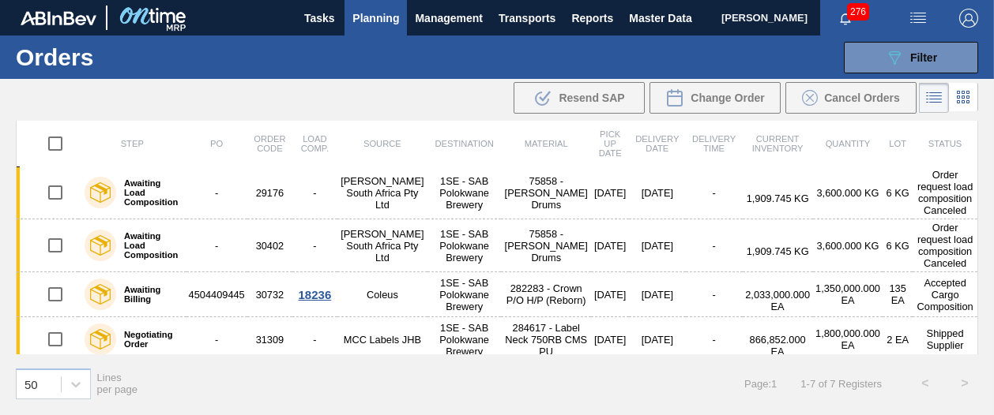
click at [982, 284] on div "Step PO Order Code Load Comp. Source Destination Material Pick up Date Delivery…" at bounding box center [497, 267] width 994 height 292
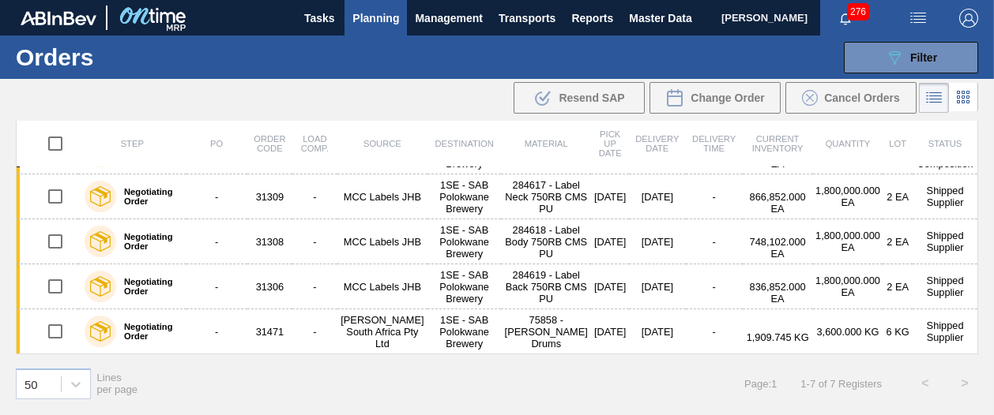
click at [978, 227] on div "Step PO Order Code Load Comp. Source Destination Material Pick up Date Delivery…" at bounding box center [497, 267] width 994 height 292
click at [978, 129] on div "Step PO Order Code Load Comp. Source Destination Material Pick up Date Delivery…" at bounding box center [497, 267] width 994 height 292
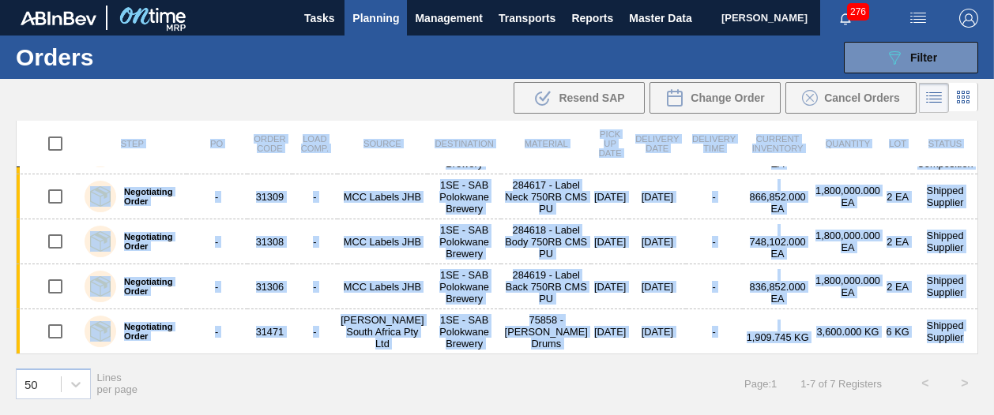
click at [978, 129] on div "Step PO Order Code Load Comp. Source Destination Material Pick up Date Delivery…" at bounding box center [497, 267] width 994 height 292
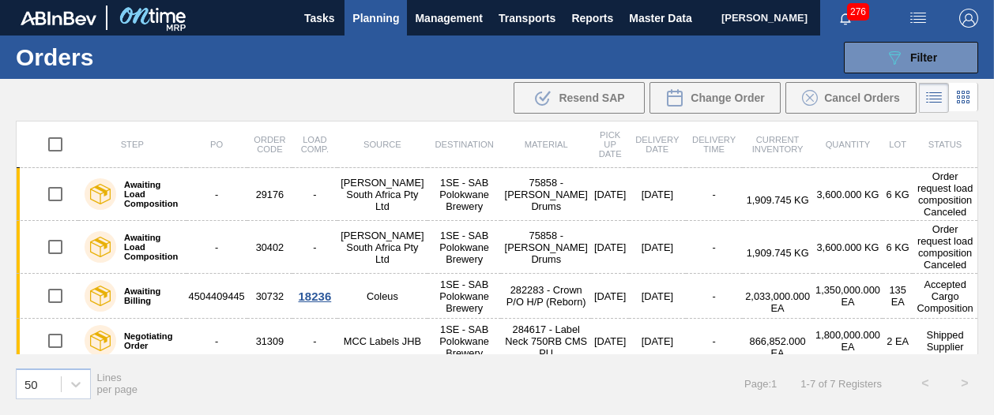
click at [539, 64] on div "089F7B8B-B2A5-4AFE-B5C0-19BA573D28AC Filter Portal Order Code PO SAP Code Step …" at bounding box center [609, 57] width 753 height 47
drag, startPoint x: 539, startPoint y: 64, endPoint x: 496, endPoint y: 81, distance: 45.8
click at [496, 81] on div "089F7B8B-B2A5-4AFE-B5C0-19BA573D28AC Filter Portal Order Code PO SAP Code Step …" at bounding box center [609, 57] width 753 height 47
click at [664, 39] on div "089F7B8B-B2A5-4AFE-B5C0-19BA573D28AC Filter Portal Order Code PO SAP Code Step …" at bounding box center [609, 57] width 753 height 47
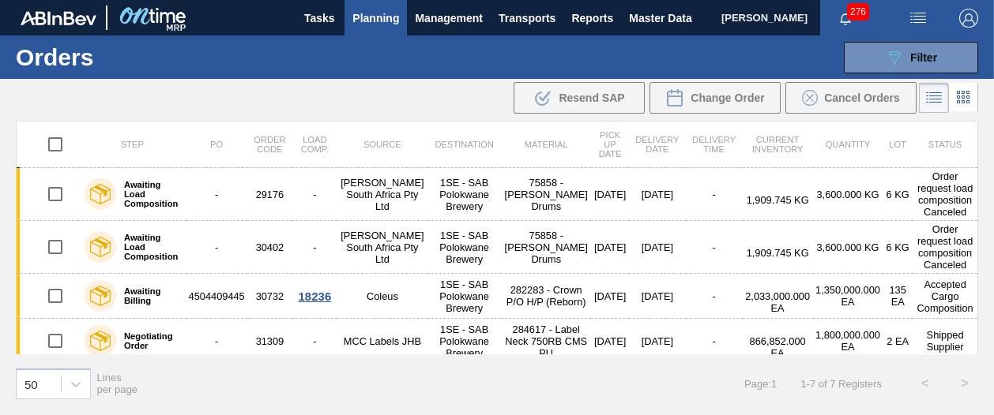
click at [766, 53] on div "089F7B8B-B2A5-4AFE-B5C0-19BA573D28AC Filter Portal Order Code PO SAP Code Step …" at bounding box center [609, 57] width 753 height 47
click at [374, 11] on span "Planning" at bounding box center [375, 18] width 47 height 19
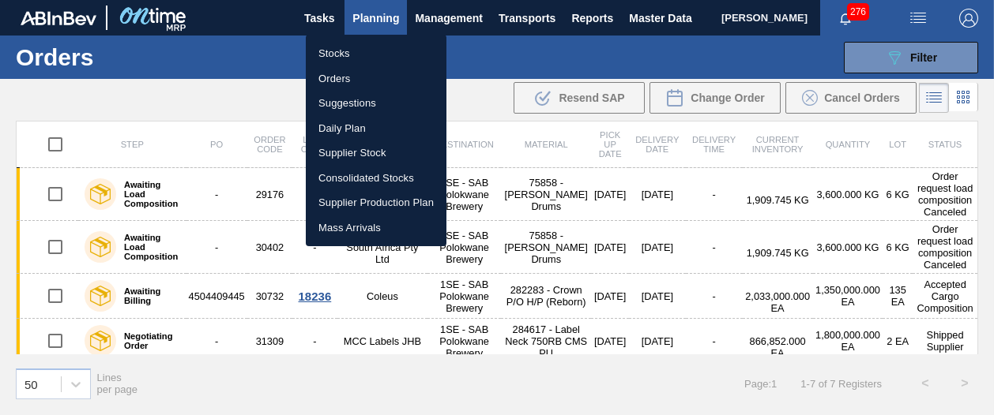
click at [500, 192] on div at bounding box center [497, 207] width 994 height 415
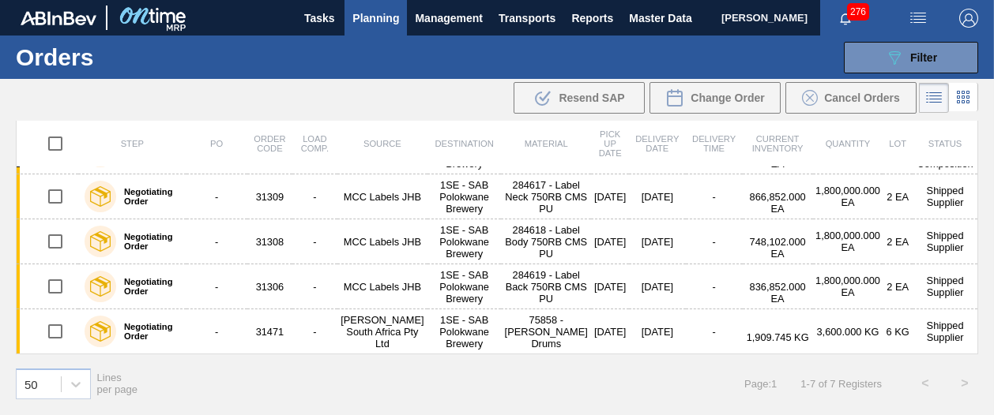
scroll to position [167, 0]
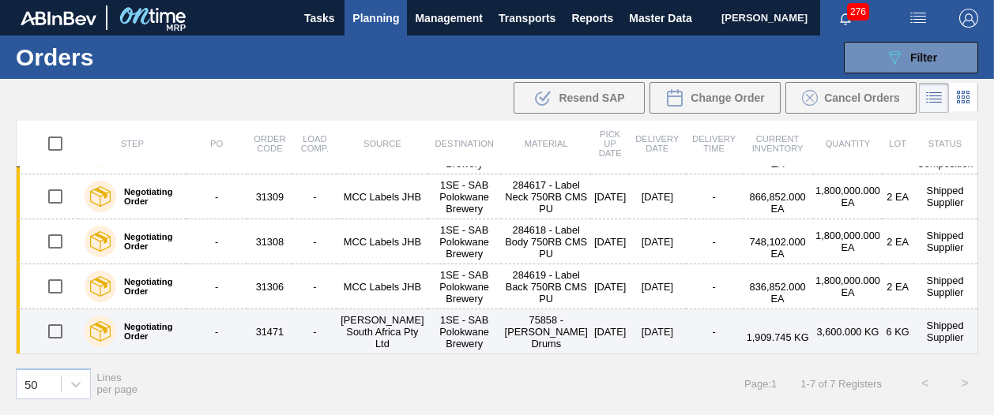
click at [287, 322] on td "31471" at bounding box center [269, 332] width 45 height 45
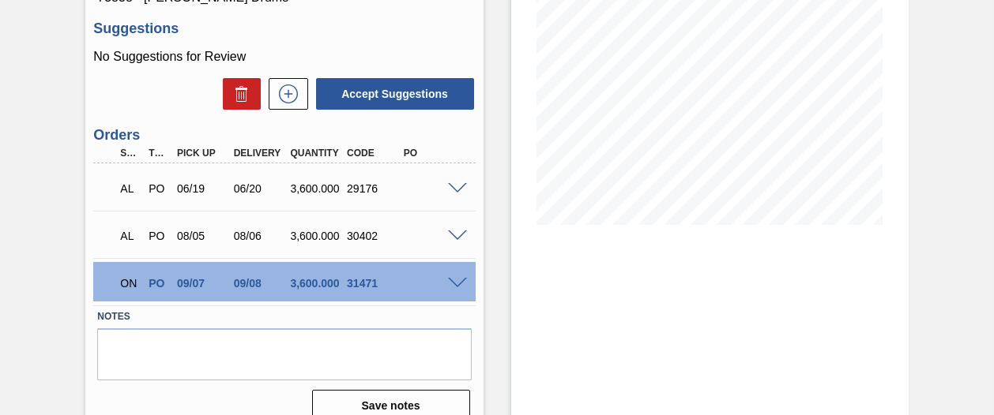
scroll to position [241, 0]
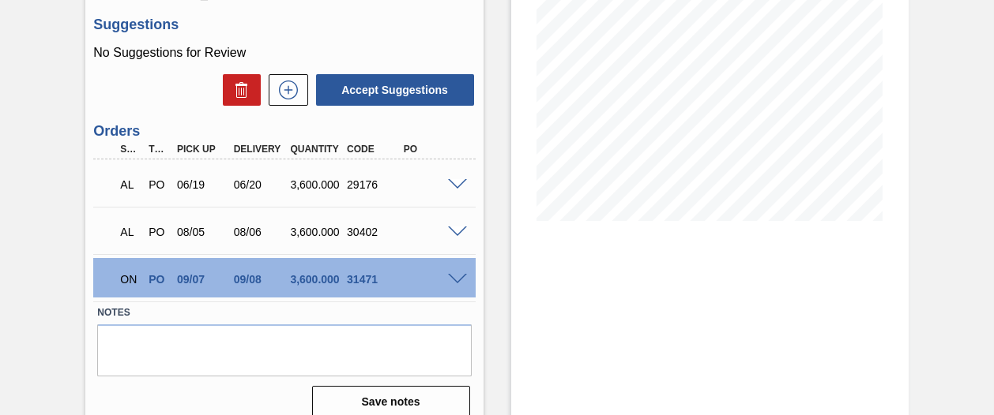
click at [415, 284] on div "ON PO 09/07 09/08 3,600.000 31471" at bounding box center [280, 278] width 340 height 32
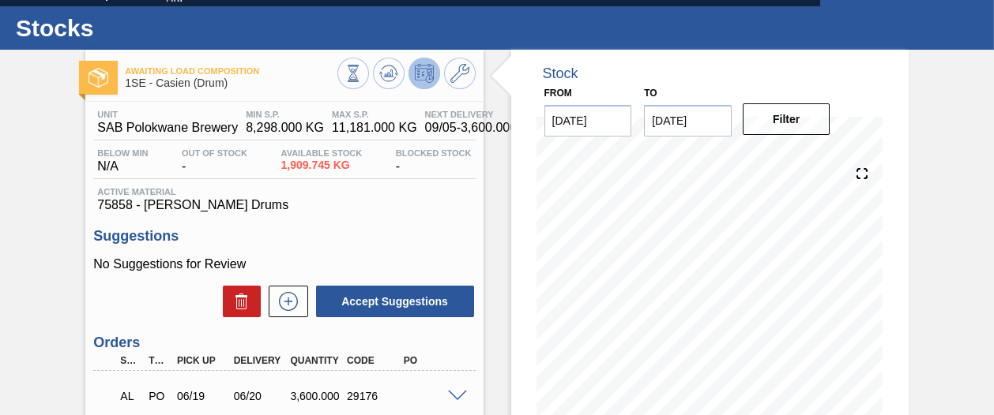
click at [987, 243] on div "Awaiting Load Composition 1SE - Casien (Drum) Unit SAB Polokwane Brewery MIN S.…" at bounding box center [497, 350] width 994 height 600
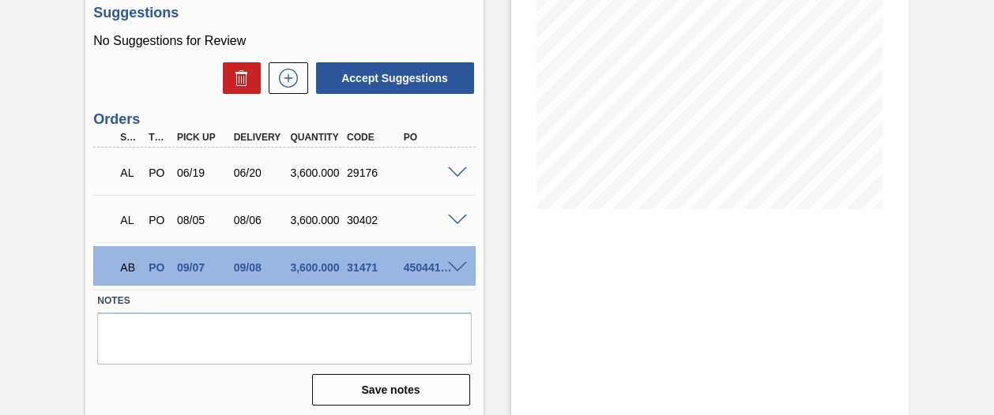
scroll to position [264, 0]
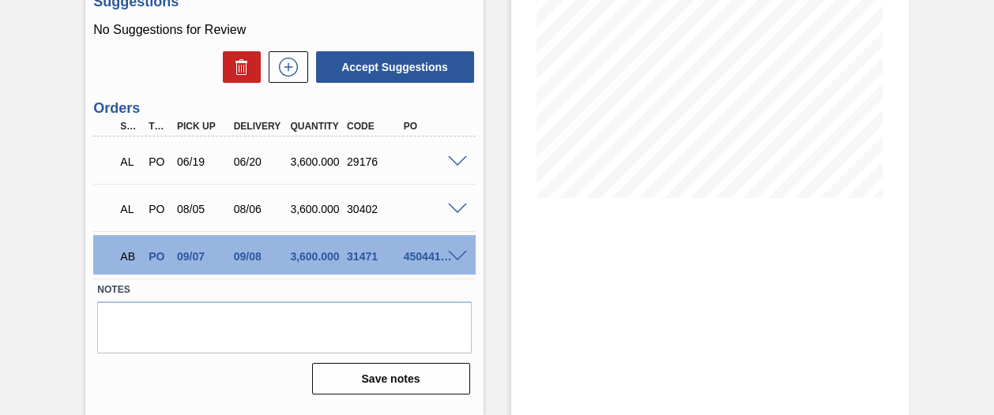
click at [455, 257] on span at bounding box center [457, 257] width 19 height 12
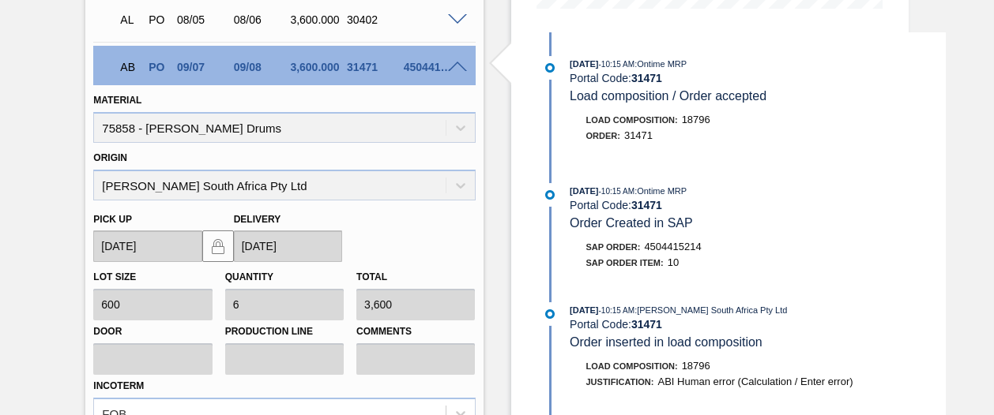
scroll to position [485, 0]
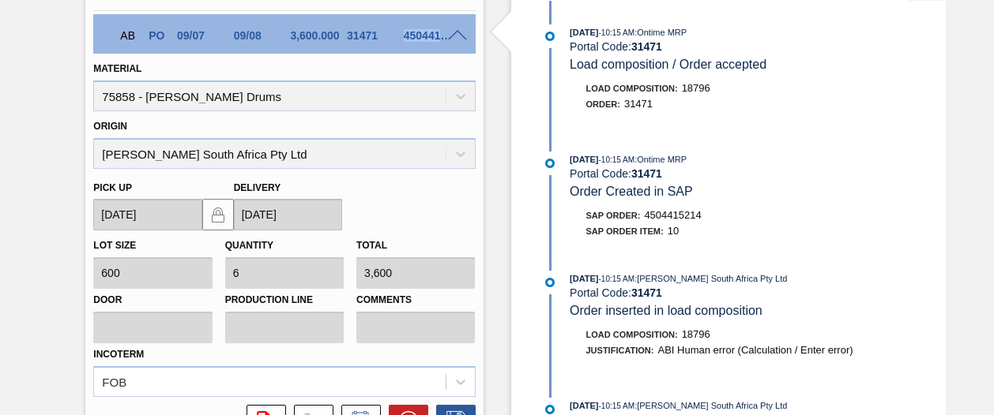
drag, startPoint x: 404, startPoint y: 36, endPoint x: 468, endPoint y: 52, distance: 65.1
click at [468, 52] on div "AB PO 09/07 09/08 3,600.000 31471 4504415214" at bounding box center [284, 33] width 382 height 39
copy div "4504415214"
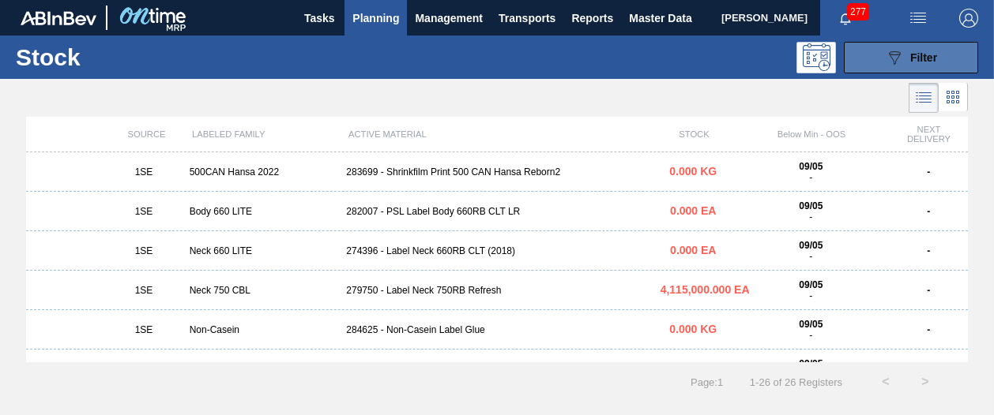
click at [861, 58] on button "089F7B8B-B2A5-4AFE-B5C0-19BA573D28AC Filter" at bounding box center [911, 58] width 134 height 32
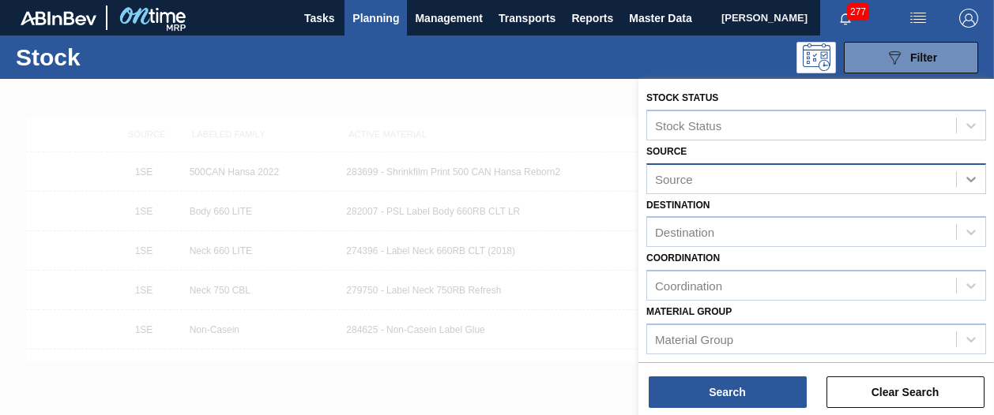
click at [967, 175] on icon at bounding box center [971, 179] width 16 height 16
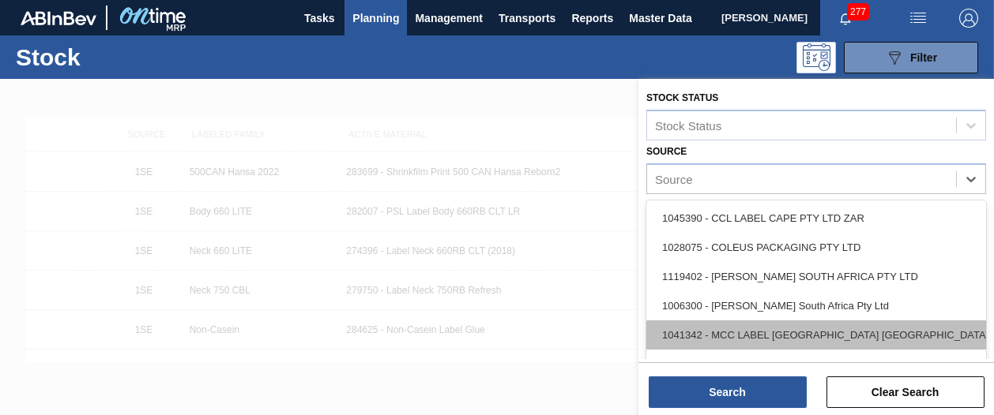
click at [905, 326] on div "1041342 - MCC LABEL [GEOGRAPHIC_DATA] [GEOGRAPHIC_DATA]" at bounding box center [816, 335] width 340 height 29
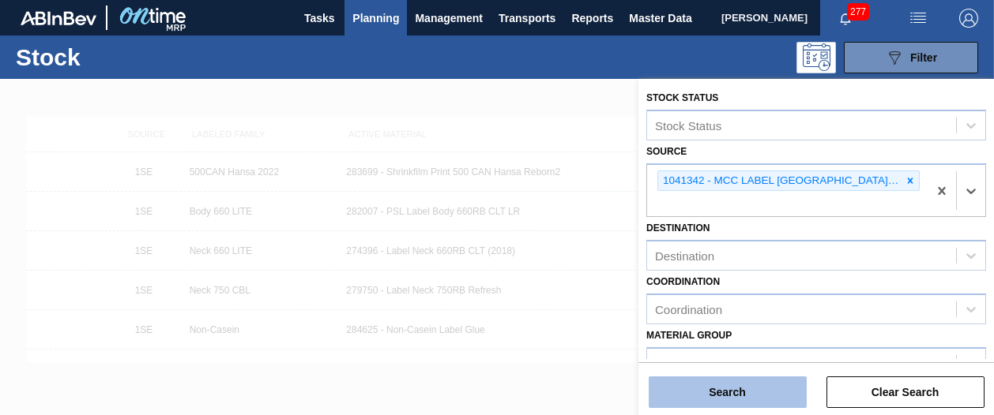
click at [715, 391] on button "Search" at bounding box center [728, 393] width 158 height 32
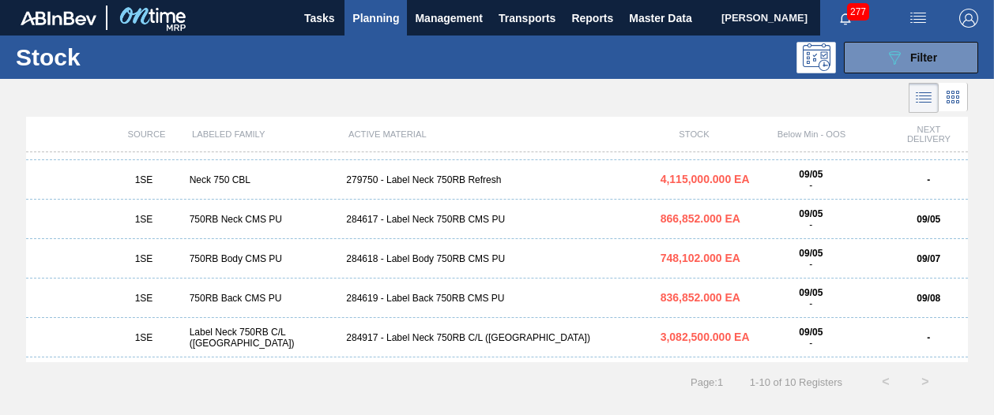
scroll to position [32, 0]
click at [214, 216] on div "750RB Neck CMS PU" at bounding box center [261, 218] width 157 height 11
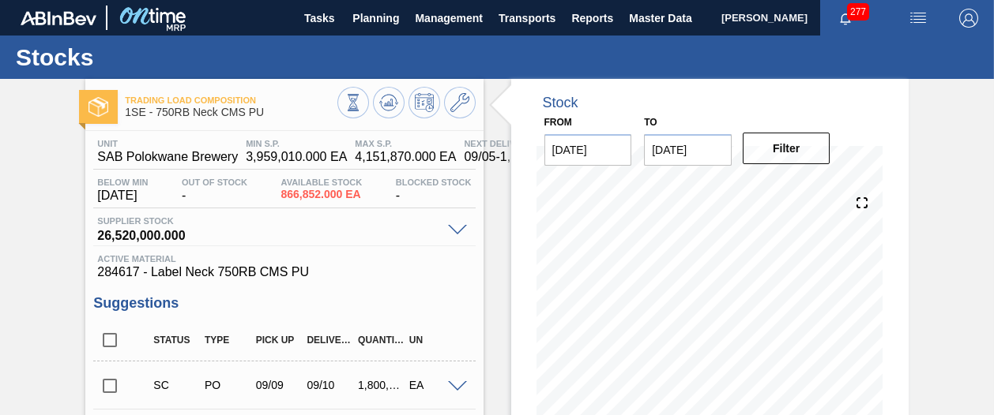
drag, startPoint x: 991, startPoint y: 190, endPoint x: 973, endPoint y: 273, distance: 84.0
click at [973, 273] on div "Trading Load Composition 1SE - 750RB Neck CMS PU Unit SAB Polokwane Brewery MIN…" at bounding box center [497, 380] width 994 height 602
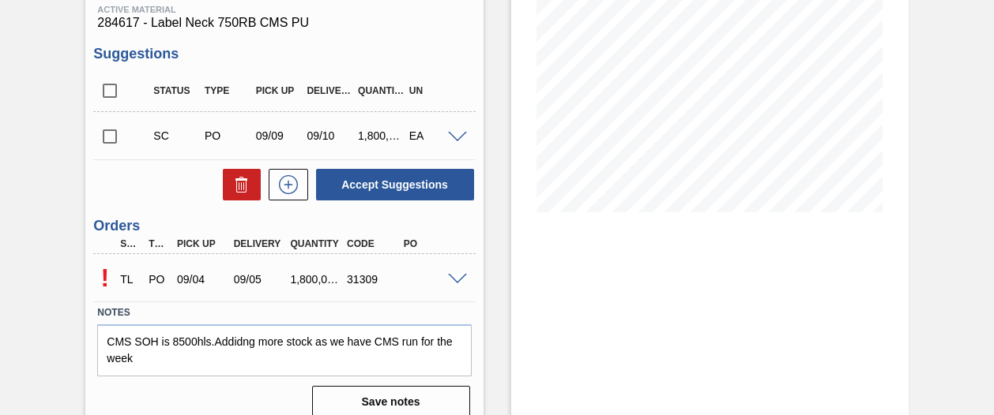
scroll to position [266, 0]
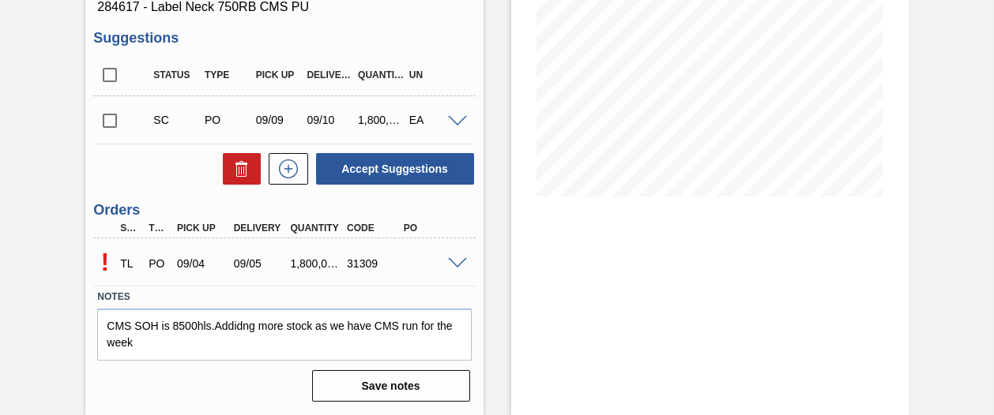
click at [449, 121] on span at bounding box center [457, 122] width 19 height 12
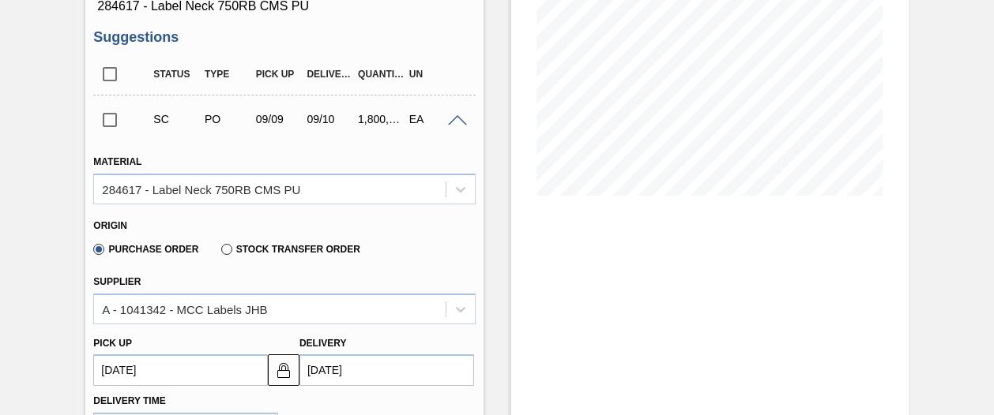
drag, startPoint x: 989, startPoint y: 182, endPoint x: 978, endPoint y: 289, distance: 108.0
click at [978, 289] on div "Trading Load Composition 1SE - 750RB Neck CMS PU Unit SAB Polokwane Brewery MIN…" at bounding box center [497, 409] width 994 height 1192
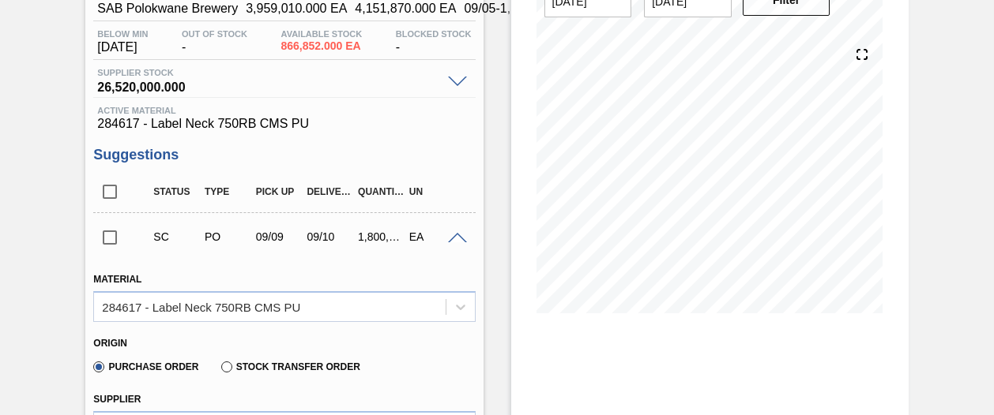
scroll to position [145, 0]
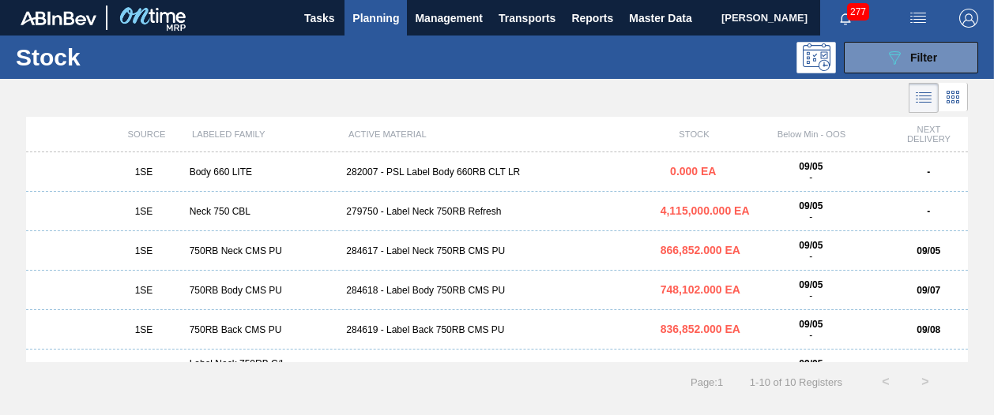
click at [239, 289] on div "750RB Body CMS PU" at bounding box center [261, 290] width 157 height 11
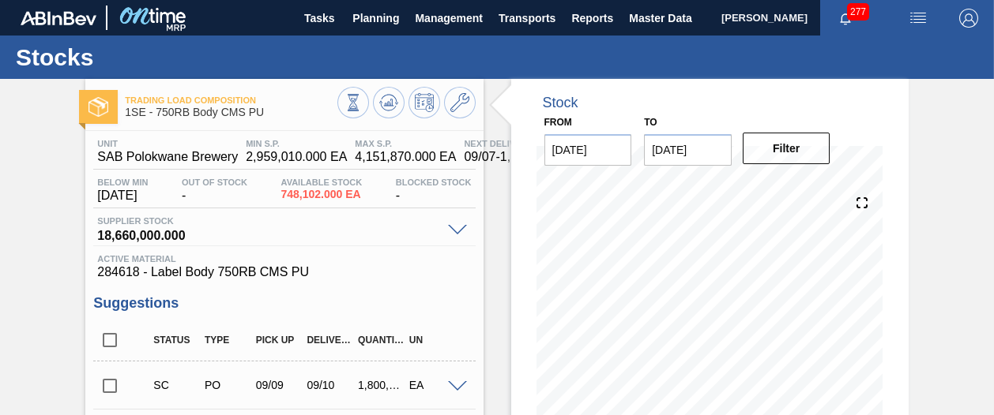
click at [991, 222] on div "Trading Load Composition 1SE - 750RB Body CMS PU Unit SAB Polokwane Brewery MIN…" at bounding box center [497, 380] width 994 height 602
drag, startPoint x: 991, startPoint y: 222, endPoint x: 991, endPoint y: 241, distance: 19.0
click at [991, 241] on main "Tasks Planning Management Transports Reports Master Data Shimi Mahole 277 Mark …" at bounding box center [497, 207] width 994 height 415
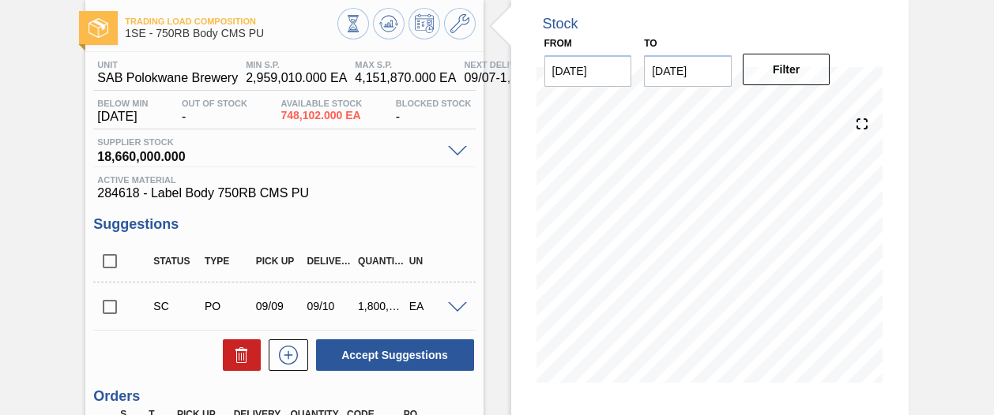
scroll to position [77, 0]
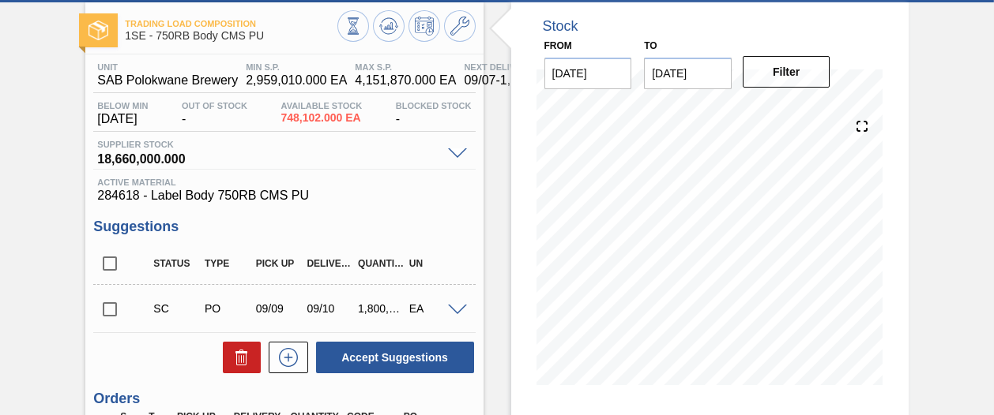
click at [458, 310] on span at bounding box center [457, 311] width 19 height 12
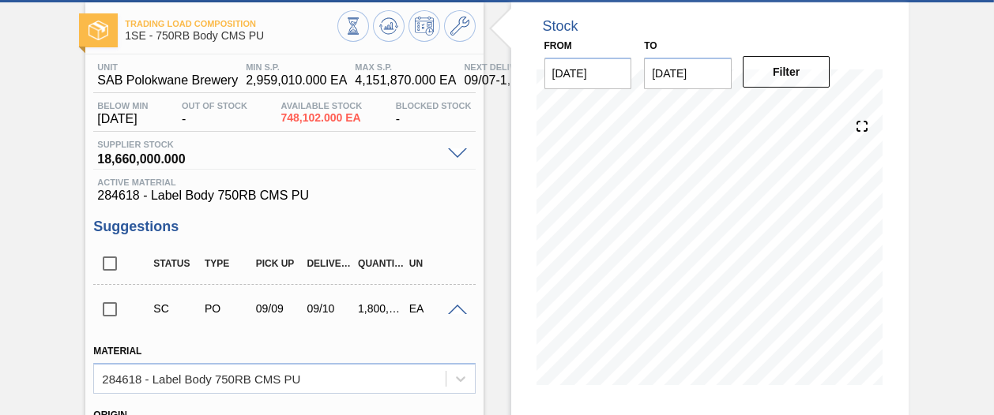
click at [458, 310] on span at bounding box center [457, 311] width 19 height 12
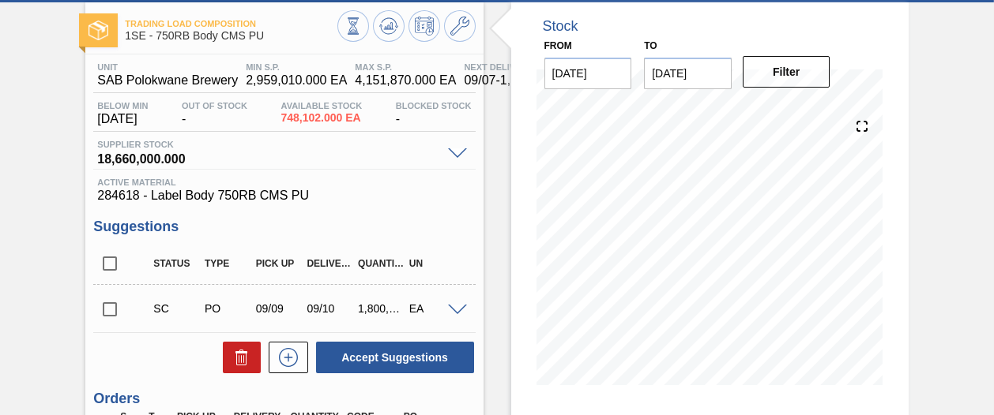
click at [457, 306] on span at bounding box center [457, 311] width 19 height 12
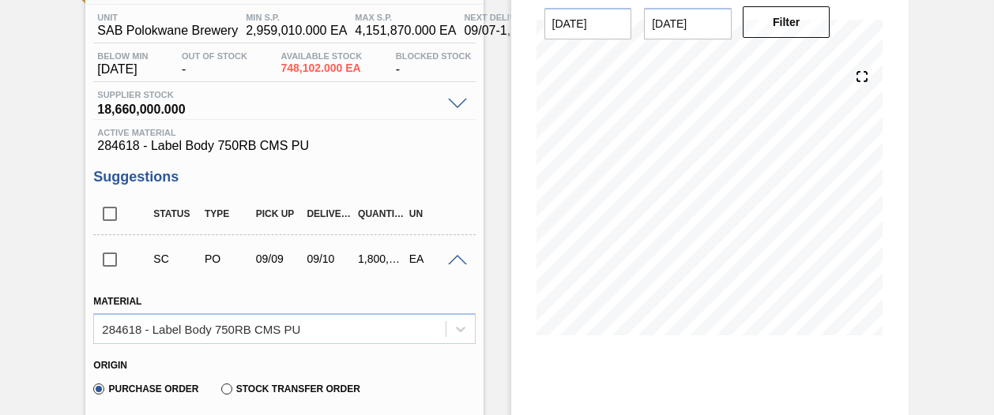
scroll to position [158, 0]
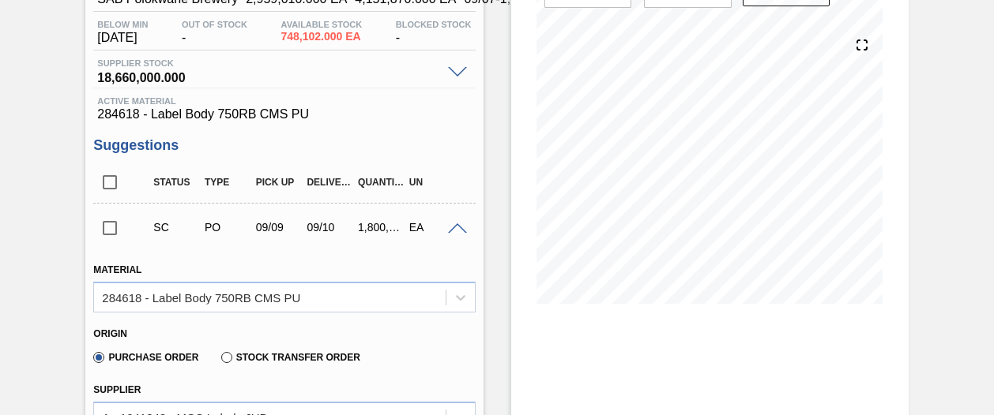
click at [446, 231] on div at bounding box center [460, 228] width 32 height 12
click at [450, 231] on span at bounding box center [457, 230] width 19 height 12
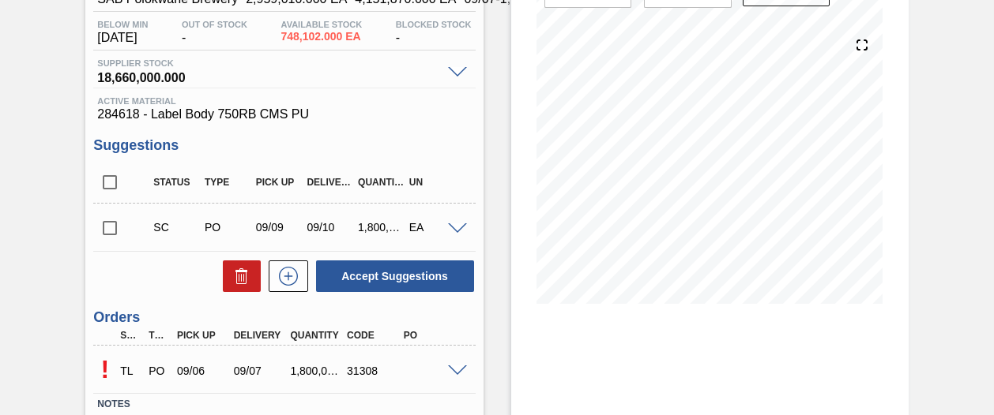
click at [450, 231] on span at bounding box center [457, 230] width 19 height 12
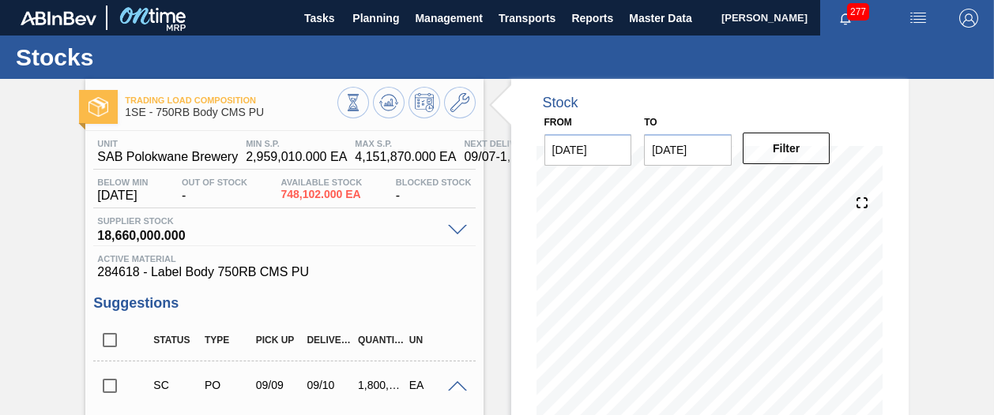
scroll to position [0, 0]
click at [371, 9] on span "Planning" at bounding box center [375, 18] width 47 height 19
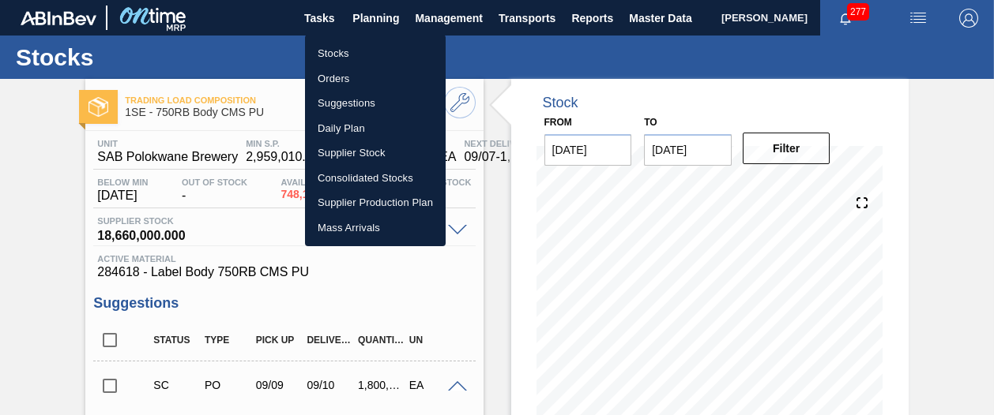
click at [338, 75] on li "Orders" at bounding box center [375, 78] width 141 height 25
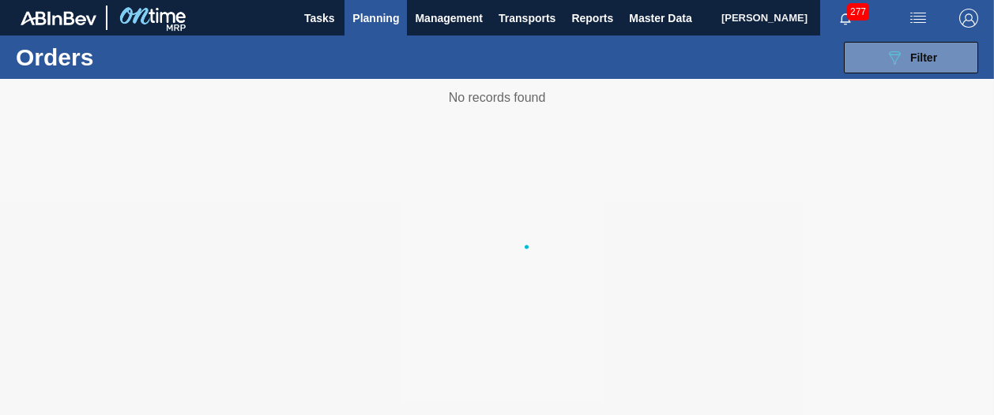
click at [338, 75] on li "Orders" at bounding box center [375, 69] width 106 height 14
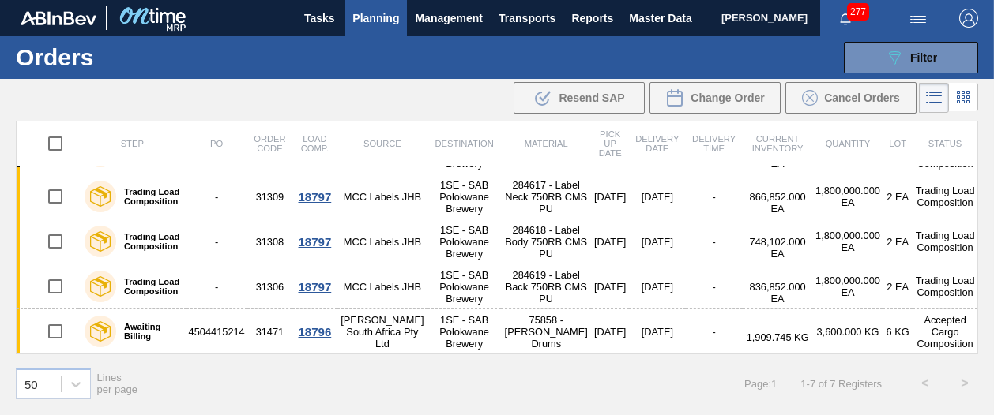
scroll to position [167, 0]
click at [562, 18] on button "Transports" at bounding box center [527, 18] width 73 height 36
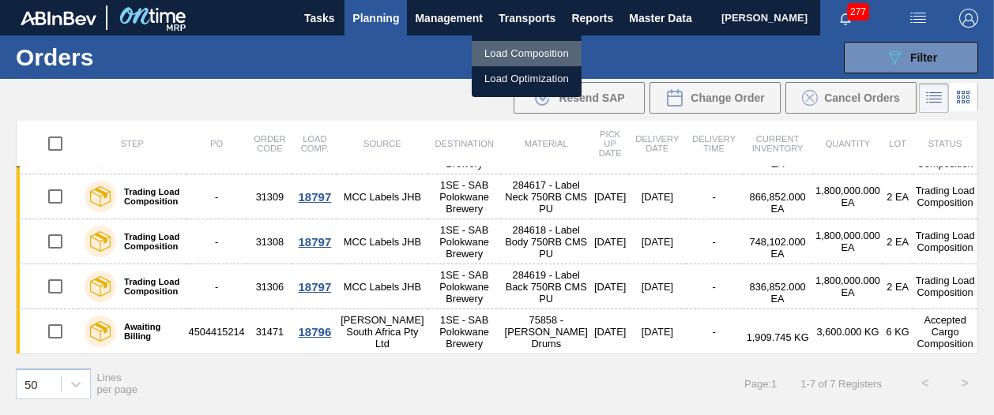
click at [547, 47] on li "Load Composition" at bounding box center [527, 53] width 110 height 25
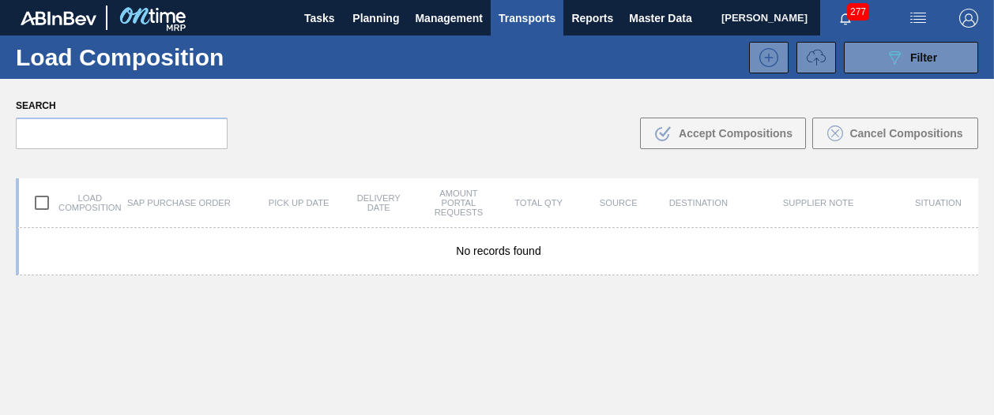
click at [543, 19] on span "Transports" at bounding box center [526, 18] width 57 height 19
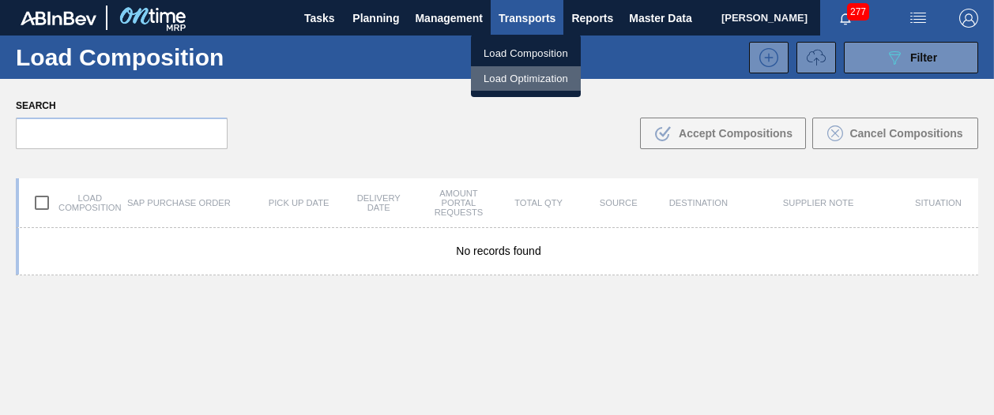
click at [545, 74] on li "Load Optimization" at bounding box center [526, 78] width 110 height 25
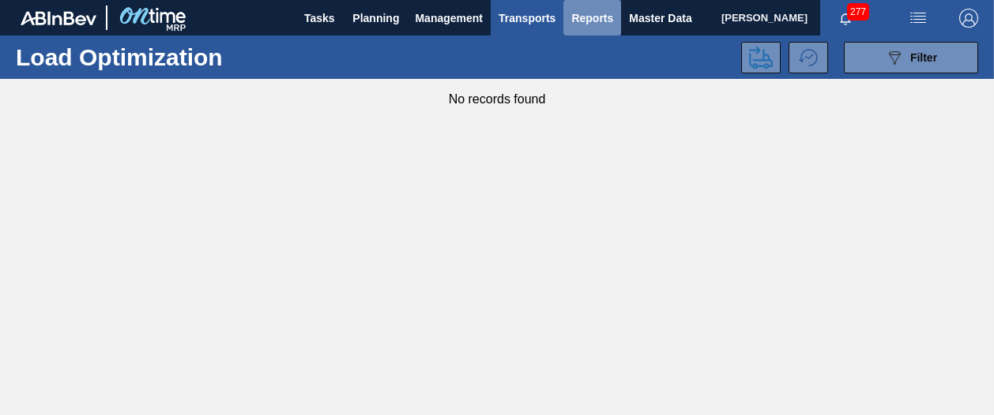
click at [585, 21] on span "Reports" at bounding box center [592, 18] width 42 height 19
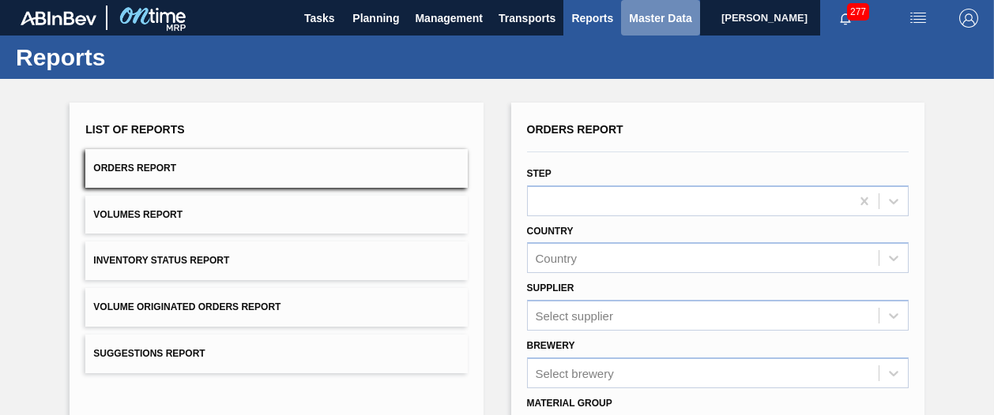
click at [637, 15] on span "Master Data" at bounding box center [660, 18] width 62 height 19
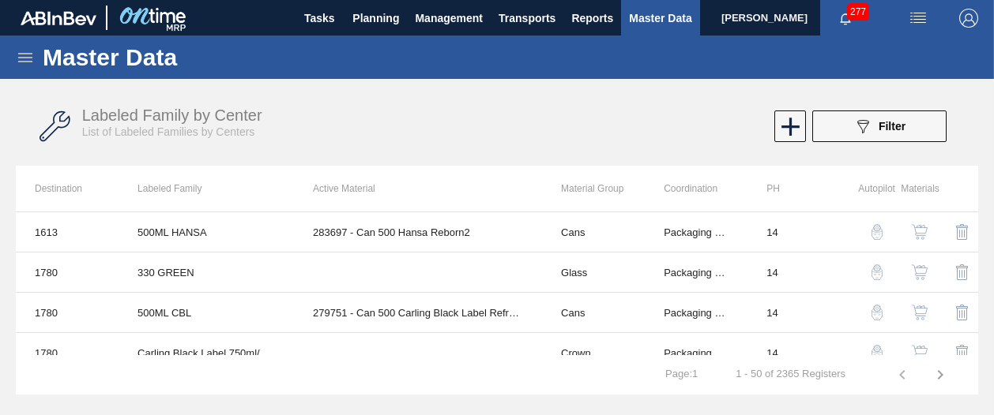
click at [975, 216] on button "button" at bounding box center [962, 232] width 38 height 38
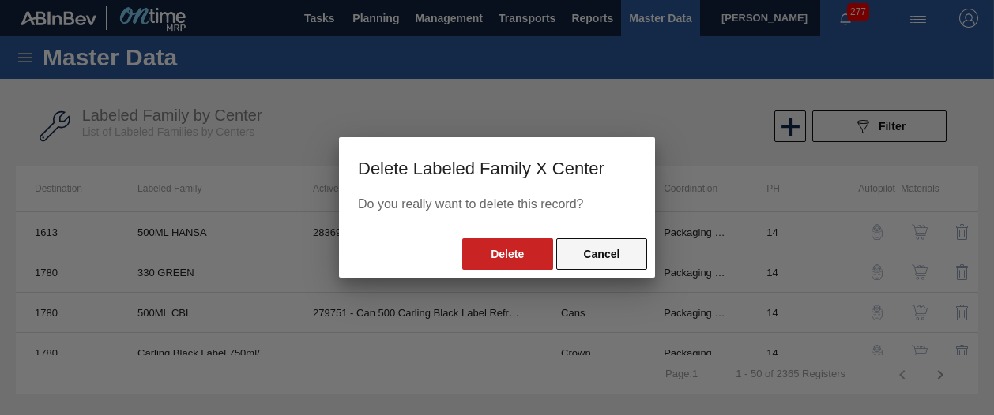
click at [610, 257] on button "Cancel" at bounding box center [601, 255] width 91 height 32
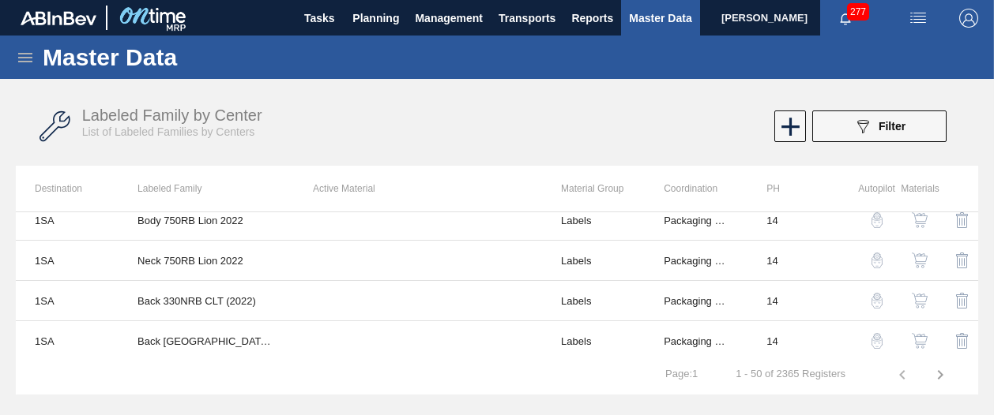
scroll to position [709, 0]
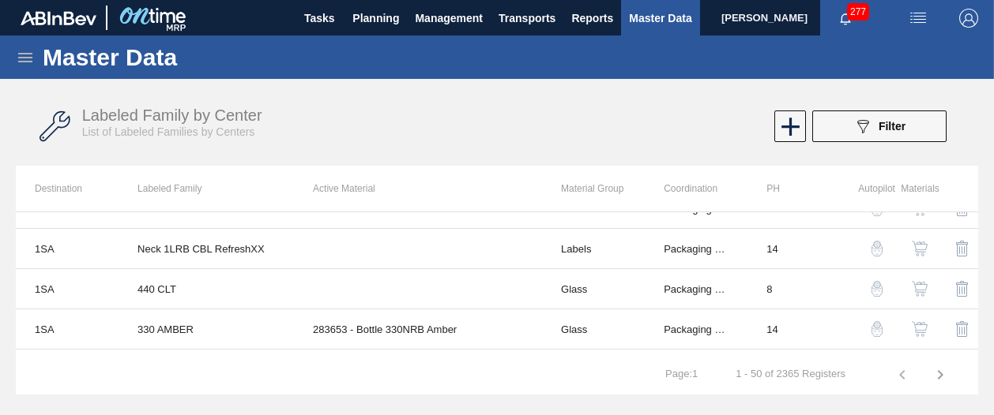
click at [981, 261] on div "Master Data General Materials Group and Families Coordinations and Users Suppli…" at bounding box center [497, 216] width 994 height 360
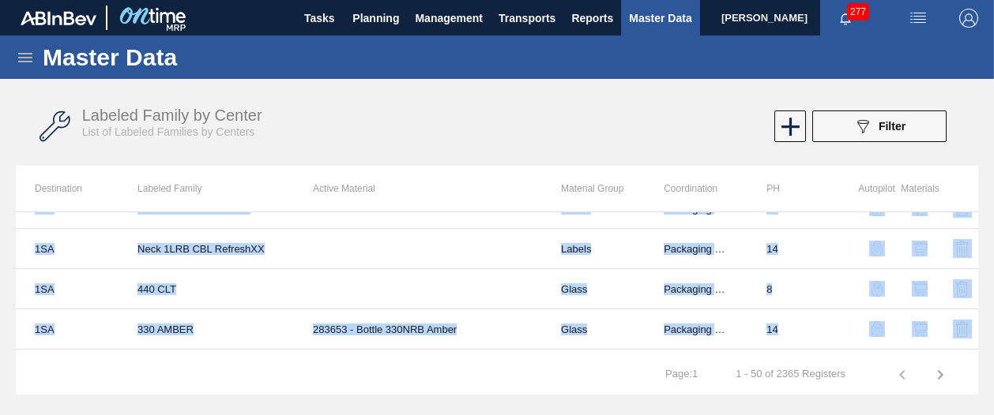
drag, startPoint x: 981, startPoint y: 261, endPoint x: 980, endPoint y: 300, distance: 38.7
click at [980, 300] on div "Master Data General Materials Group and Families Coordinations and Users Suppli…" at bounding box center [497, 216] width 994 height 360
click at [375, 16] on span "Planning" at bounding box center [375, 18] width 47 height 19
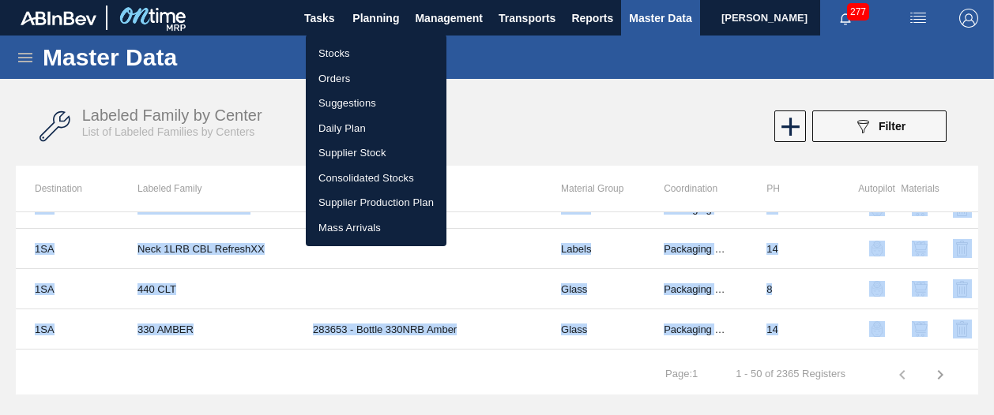
click at [340, 75] on li "Orders" at bounding box center [376, 78] width 141 height 25
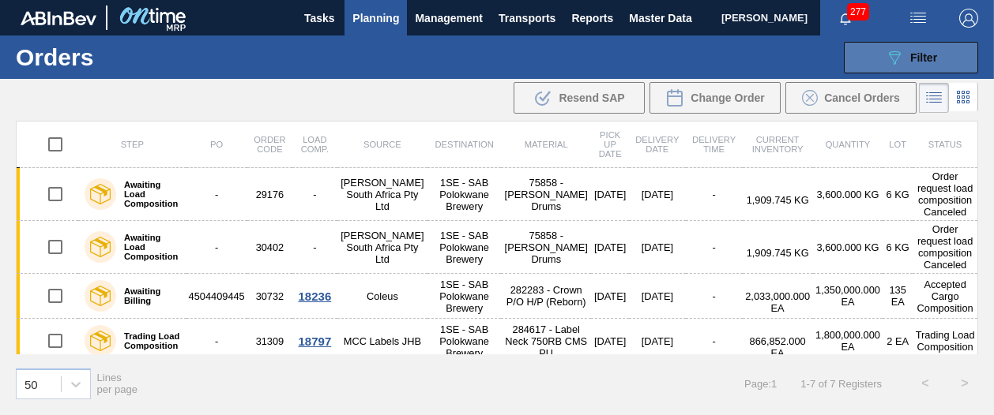
click at [910, 66] on div "089F7B8B-B2A5-4AFE-B5C0-19BA573D28AC Filter" at bounding box center [911, 57] width 52 height 19
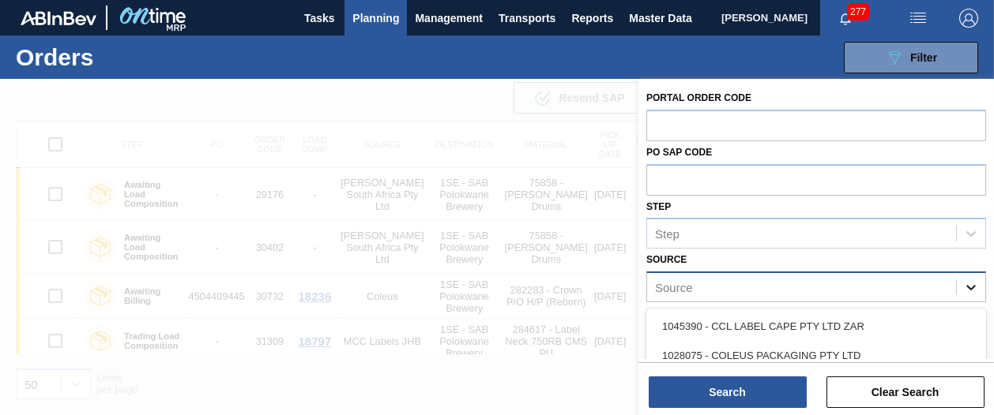
click at [963, 285] on icon at bounding box center [971, 288] width 16 height 16
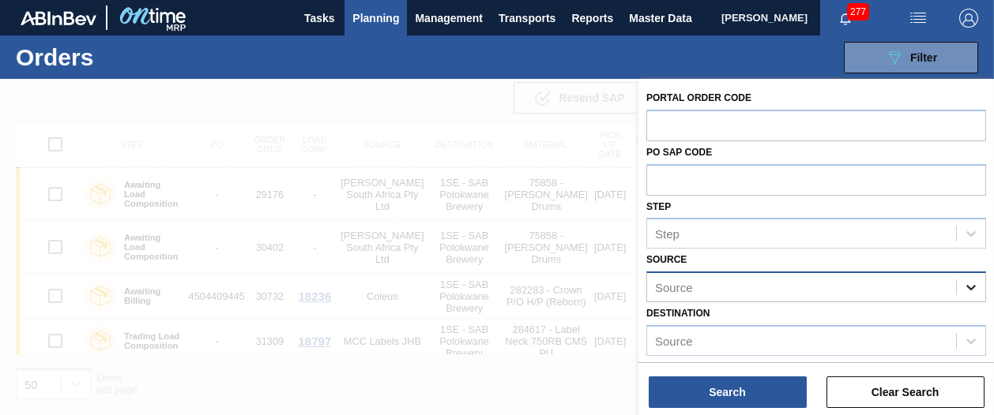
click at [968, 287] on icon at bounding box center [971, 288] width 16 height 16
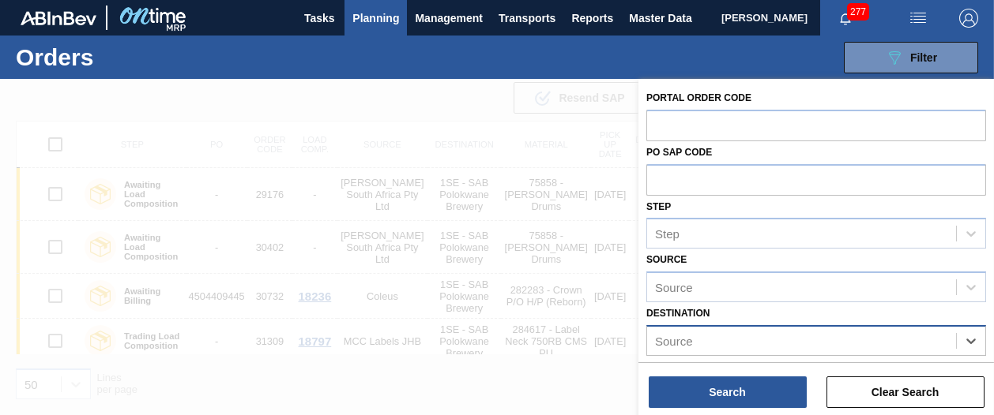
click at [937, 340] on div "Source" at bounding box center [801, 340] width 309 height 23
click at [937, 341] on div "Source" at bounding box center [801, 340] width 309 height 23
click at [968, 341] on icon at bounding box center [970, 342] width 9 height 6
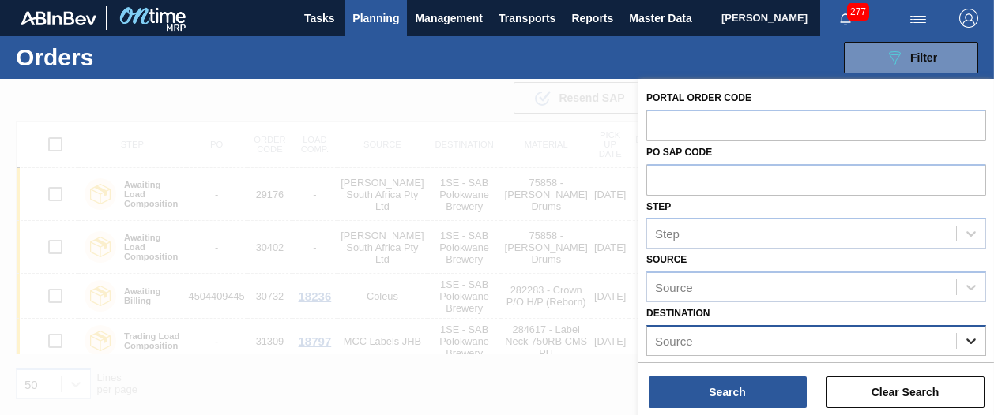
click at [968, 341] on icon at bounding box center [970, 342] width 9 height 6
click at [967, 343] on icon at bounding box center [971, 341] width 16 height 16
click at [755, 61] on div "089F7B8B-B2A5-4AFE-B5C0-19BA573D28AC Filter Portal Order Code PO SAP Code Step …" at bounding box center [609, 57] width 753 height 47
